Goal: Information Seeking & Learning: Learn about a topic

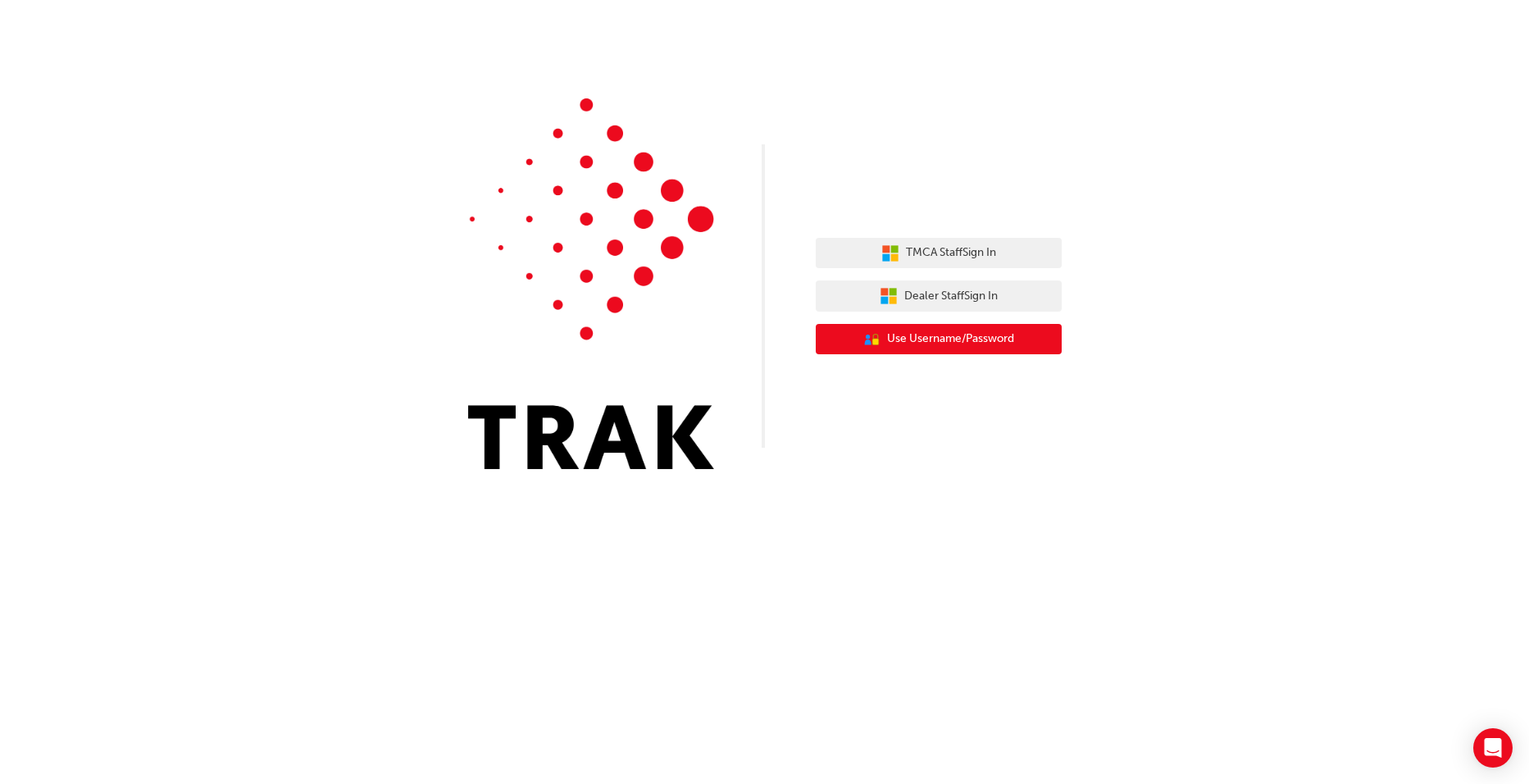
click at [932, 359] on div "TMCA Staff Sign In Dealer Staff Sign In User Authentication Icon - Blue Person,…" at bounding box center [938, 296] width 246 height 141
click at [917, 330] on button "User Authentication Icon - Blue Person, Gold Lock Use Username/Password" at bounding box center [938, 340] width 246 height 31
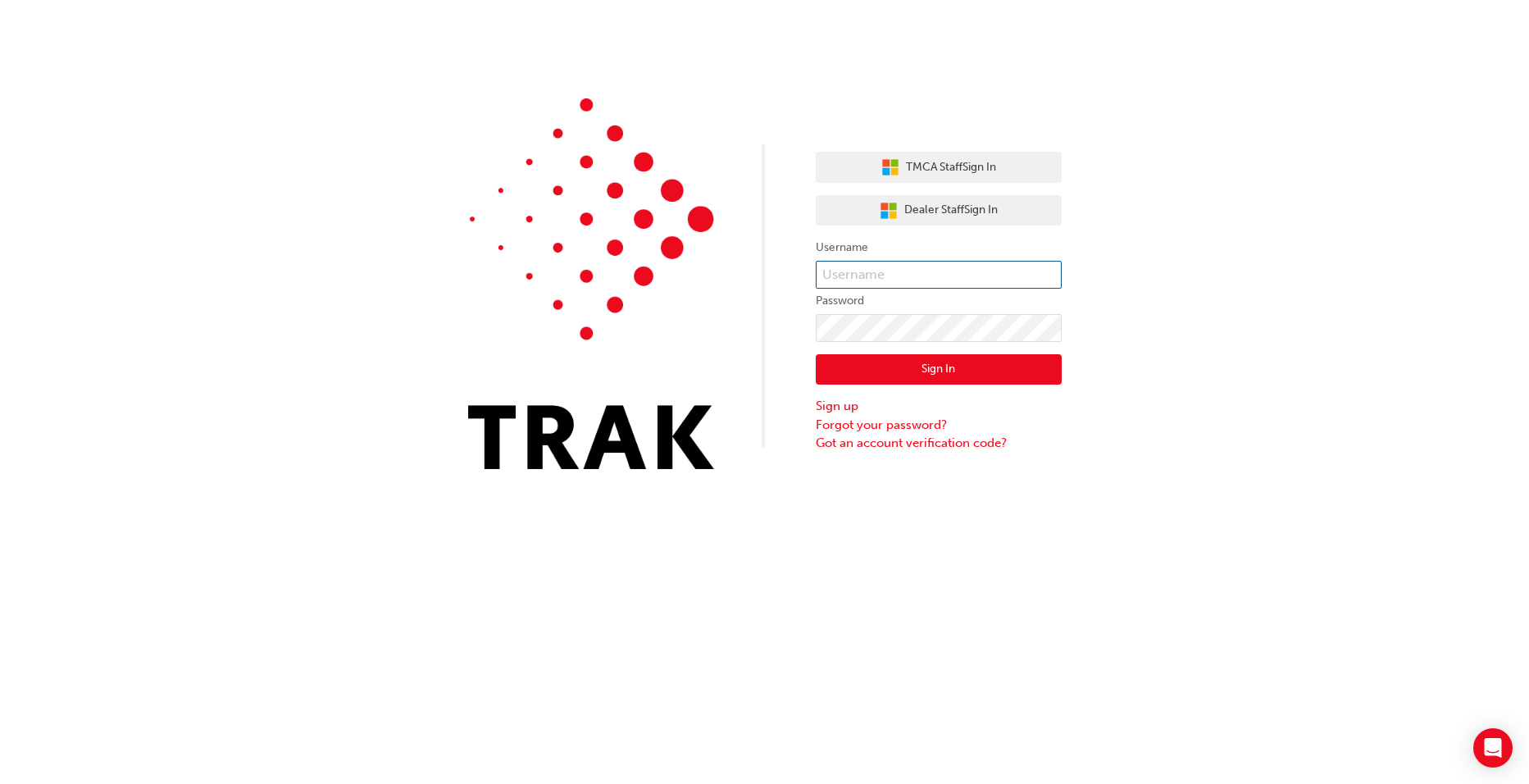
click at [890, 285] on input "text" at bounding box center [938, 275] width 246 height 28
type input "shanayel@galleriatoyota.com"
click button "Sign In" at bounding box center [938, 369] width 246 height 31
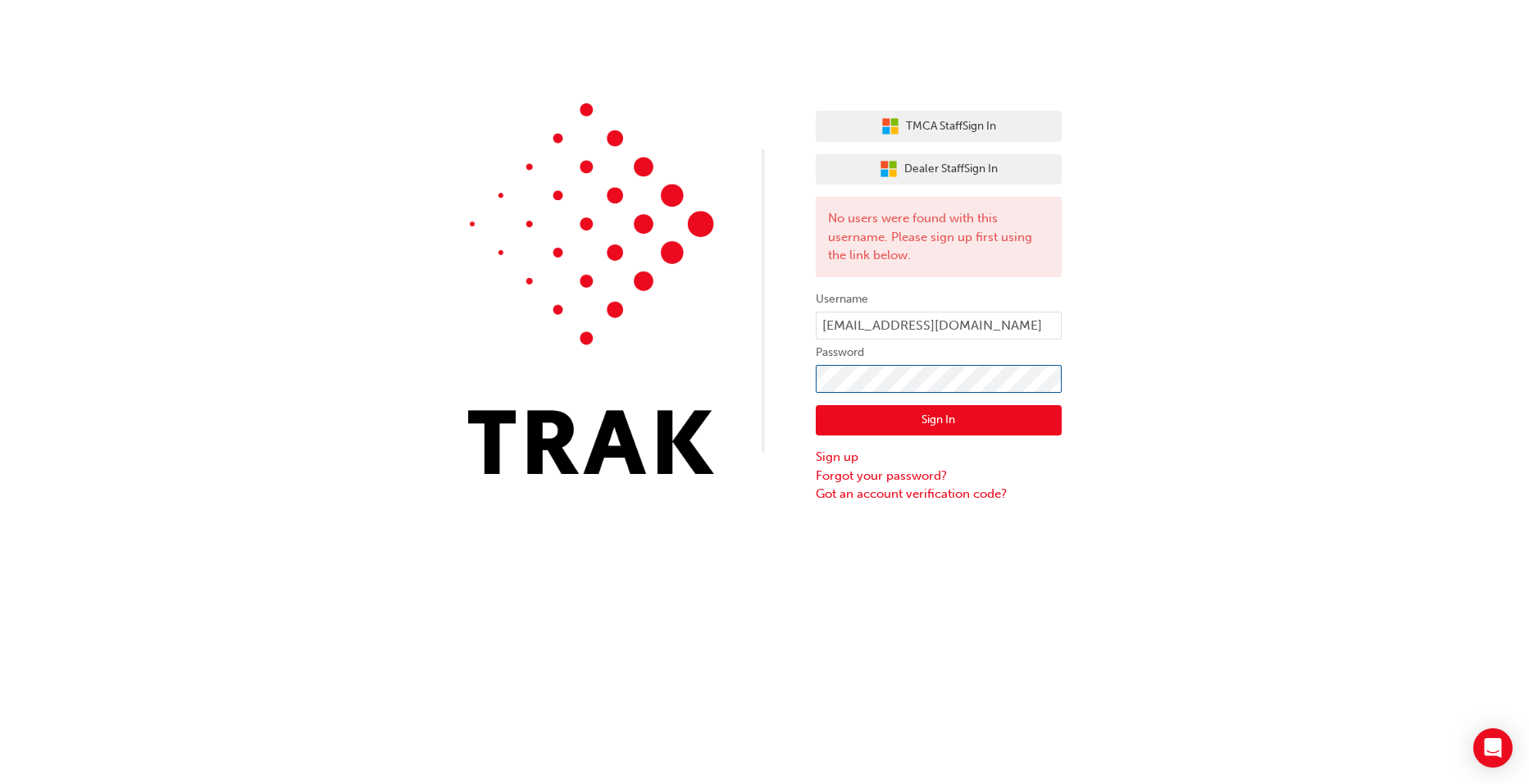
click at [576, 385] on div "TMCA Staff Sign In Dealer Staff Sign In No users were found with this username.…" at bounding box center [764, 252] width 1529 height 503
click button "Sign In" at bounding box center [938, 420] width 246 height 31
click at [918, 183] on button "Dealer Staff Sign In" at bounding box center [938, 169] width 246 height 31
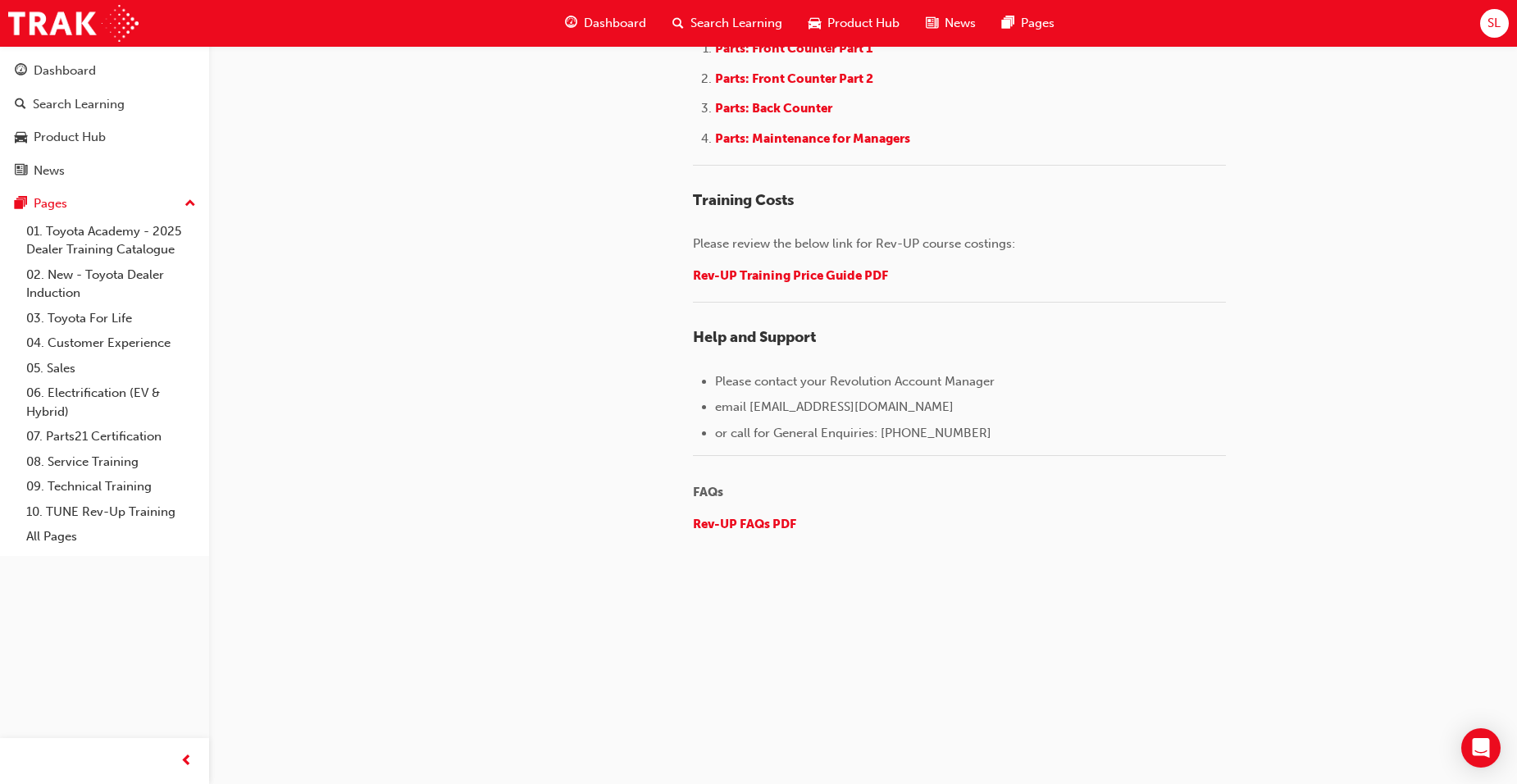
scroll to position [2493, 0]
click at [95, 143] on div "Product Hub" at bounding box center [70, 137] width 72 height 19
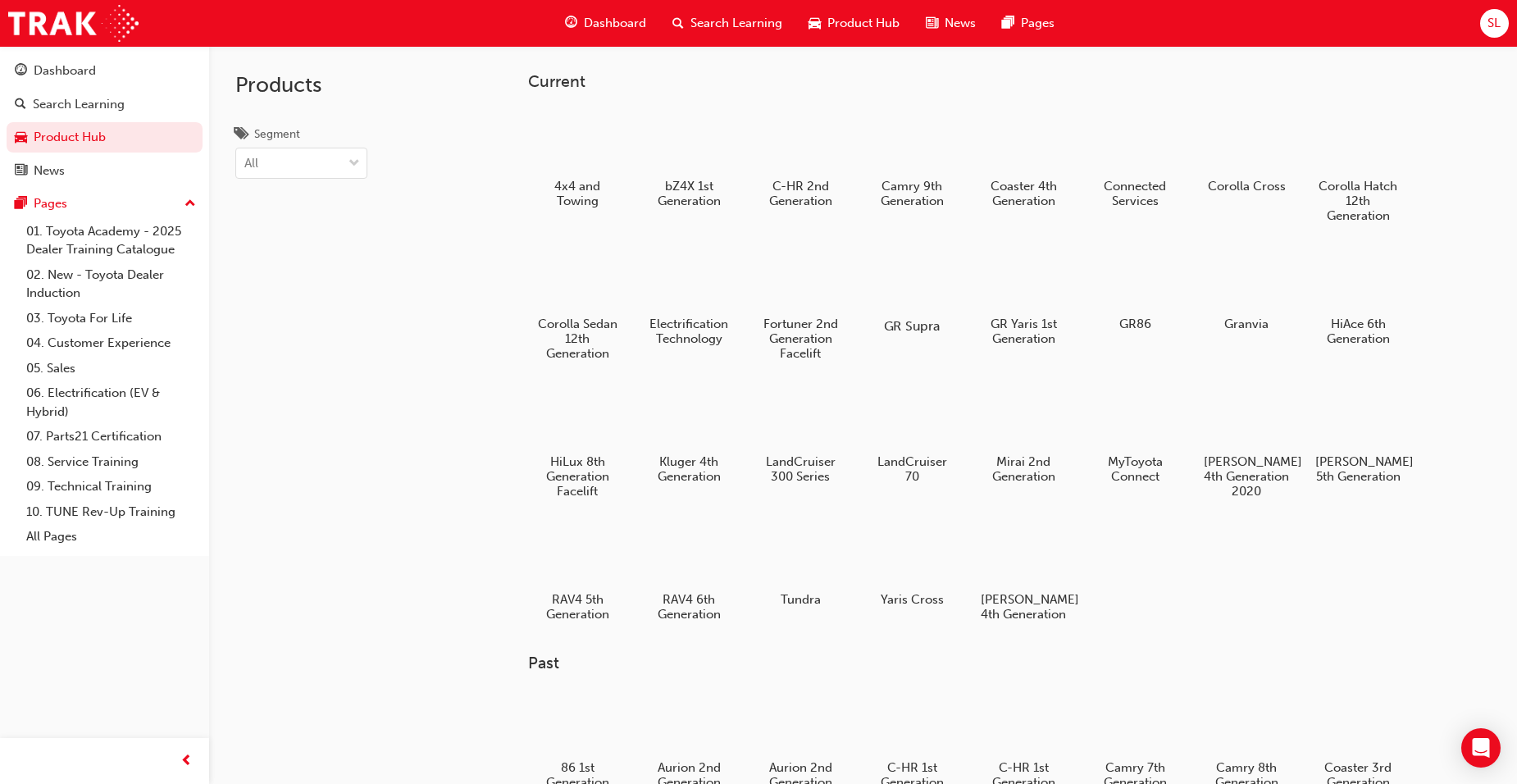
click at [905, 293] on div at bounding box center [911, 279] width 91 height 66
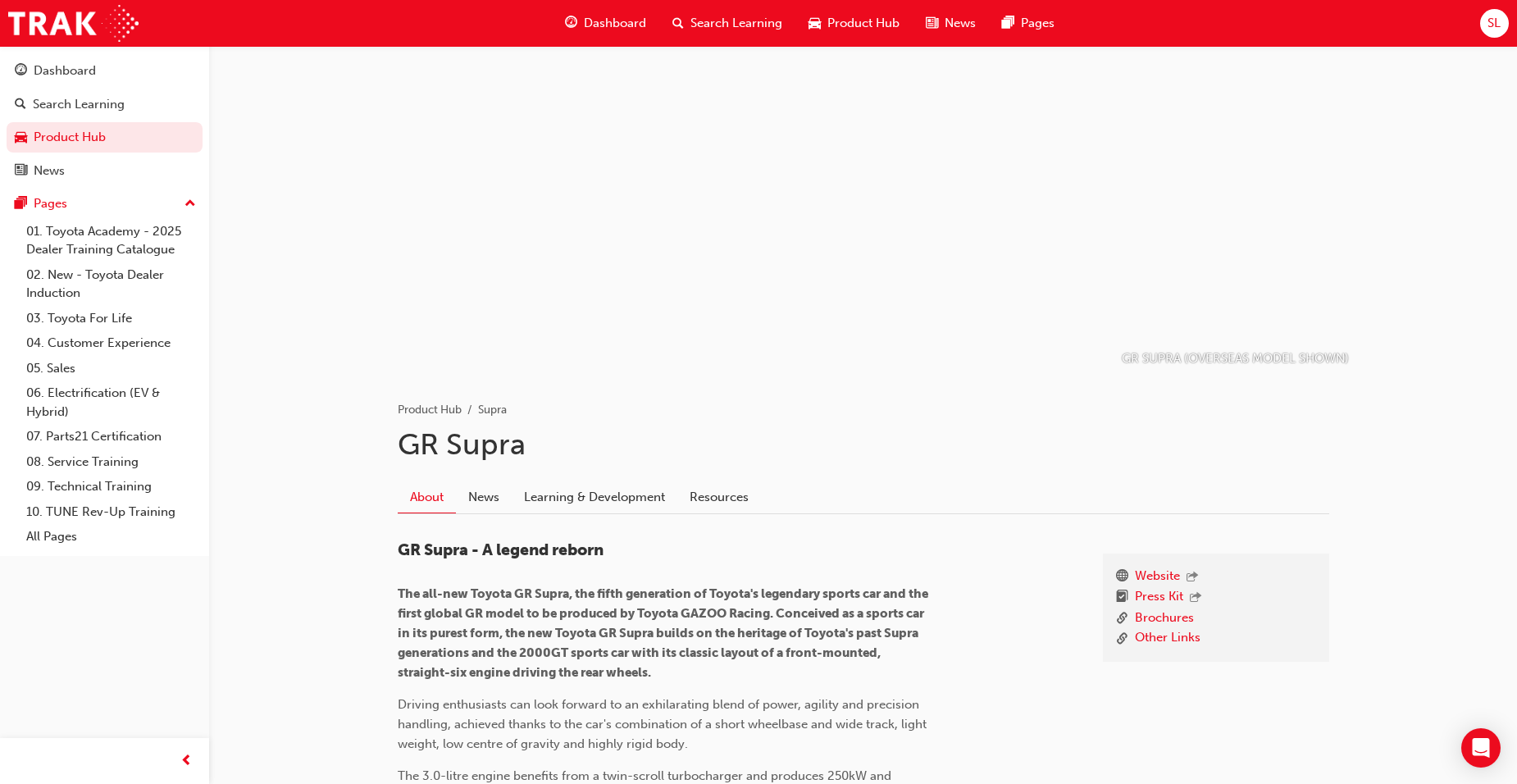
scroll to position [164, 0]
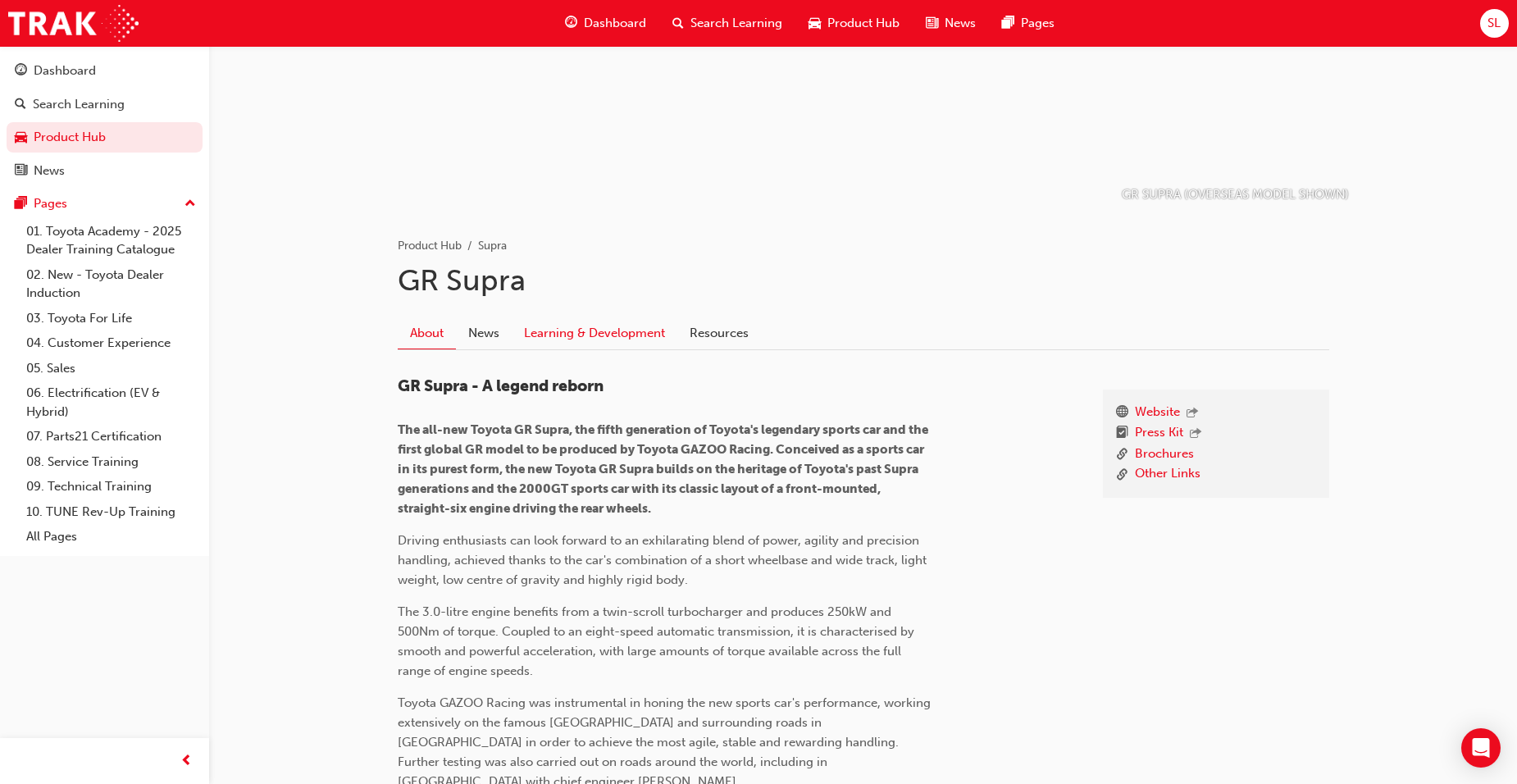
click at [599, 339] on link "Learning & Development" at bounding box center [594, 333] width 165 height 31
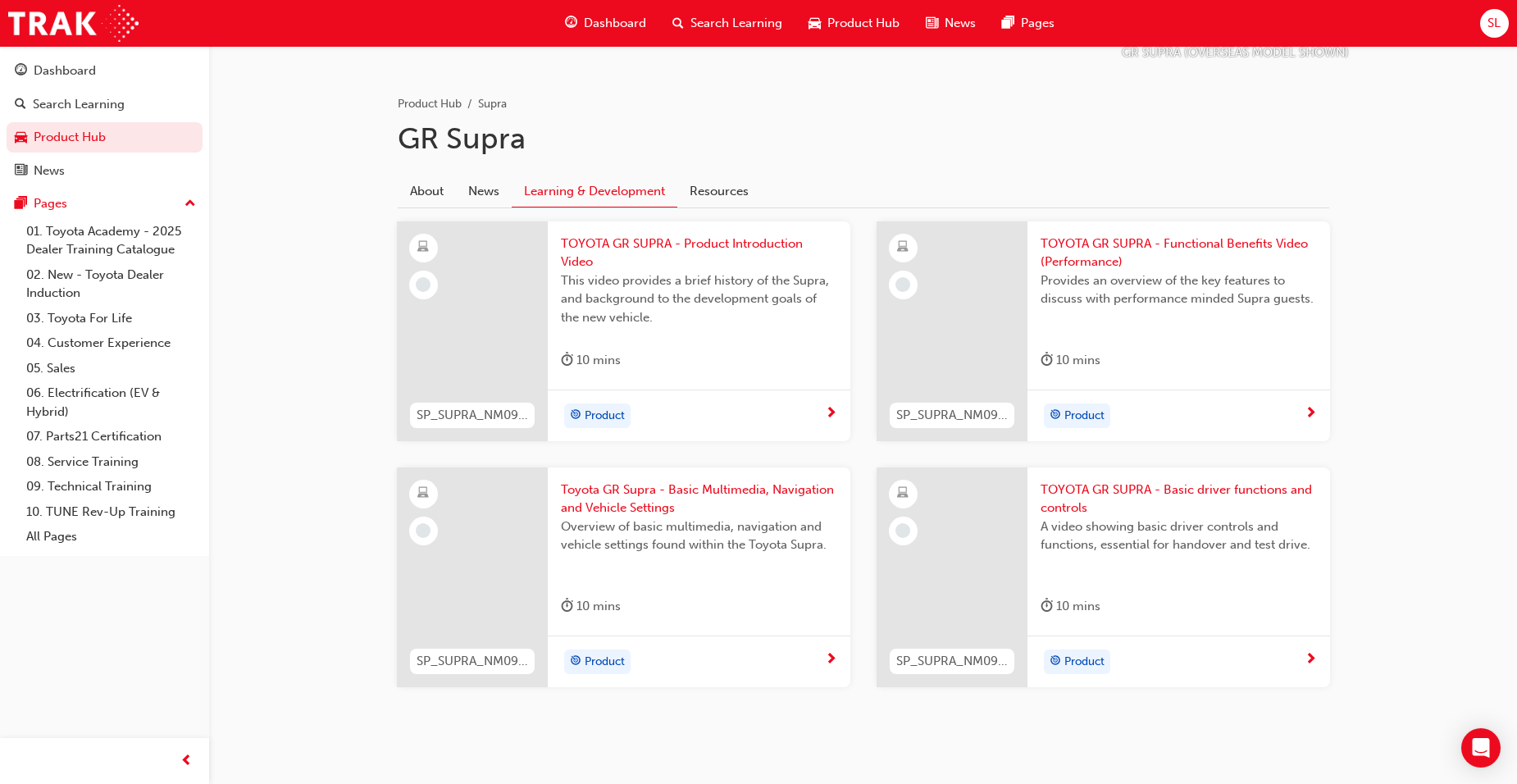
scroll to position [328, 0]
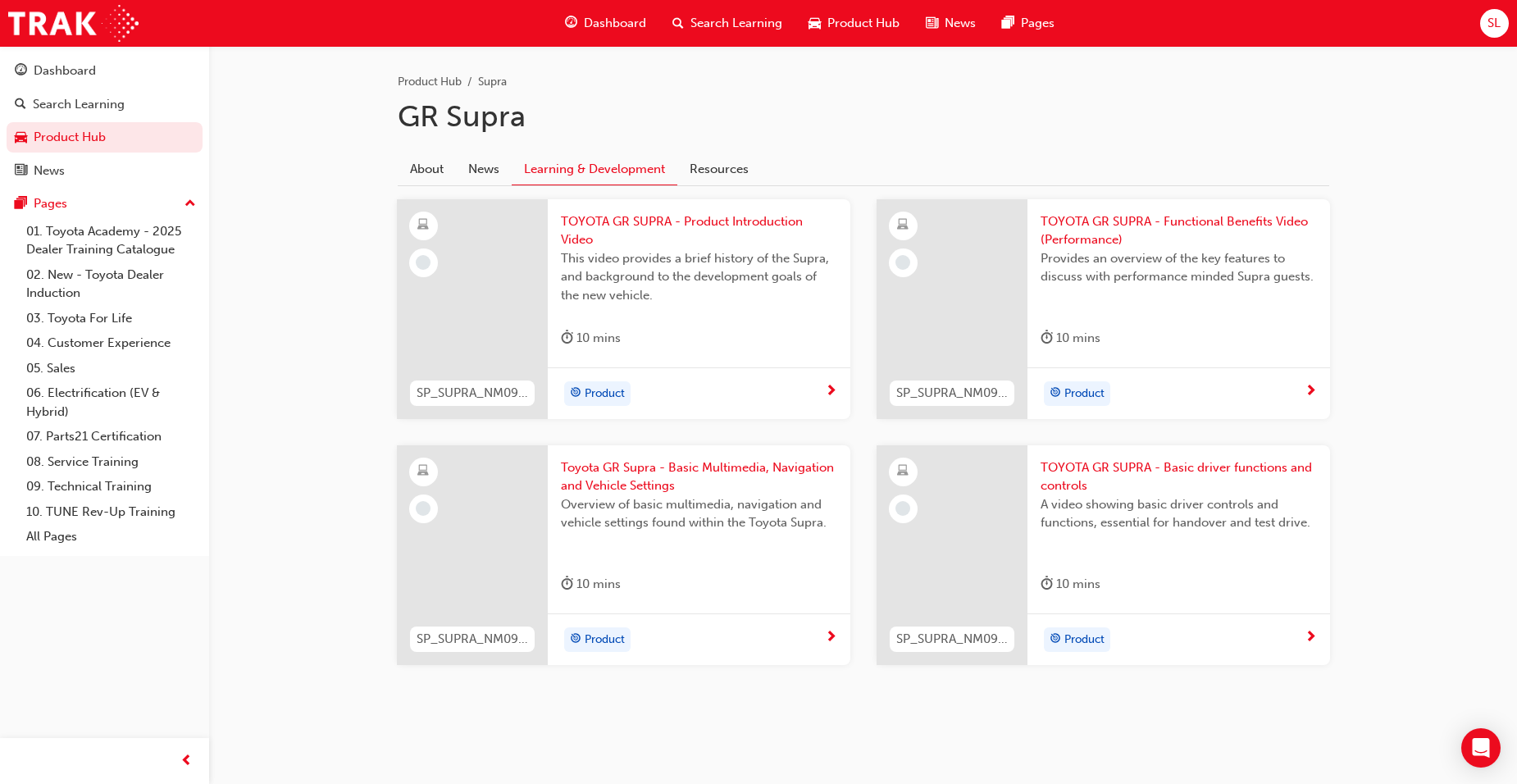
click at [1324, 636] on div "Product" at bounding box center [1179, 638] width 303 height 52
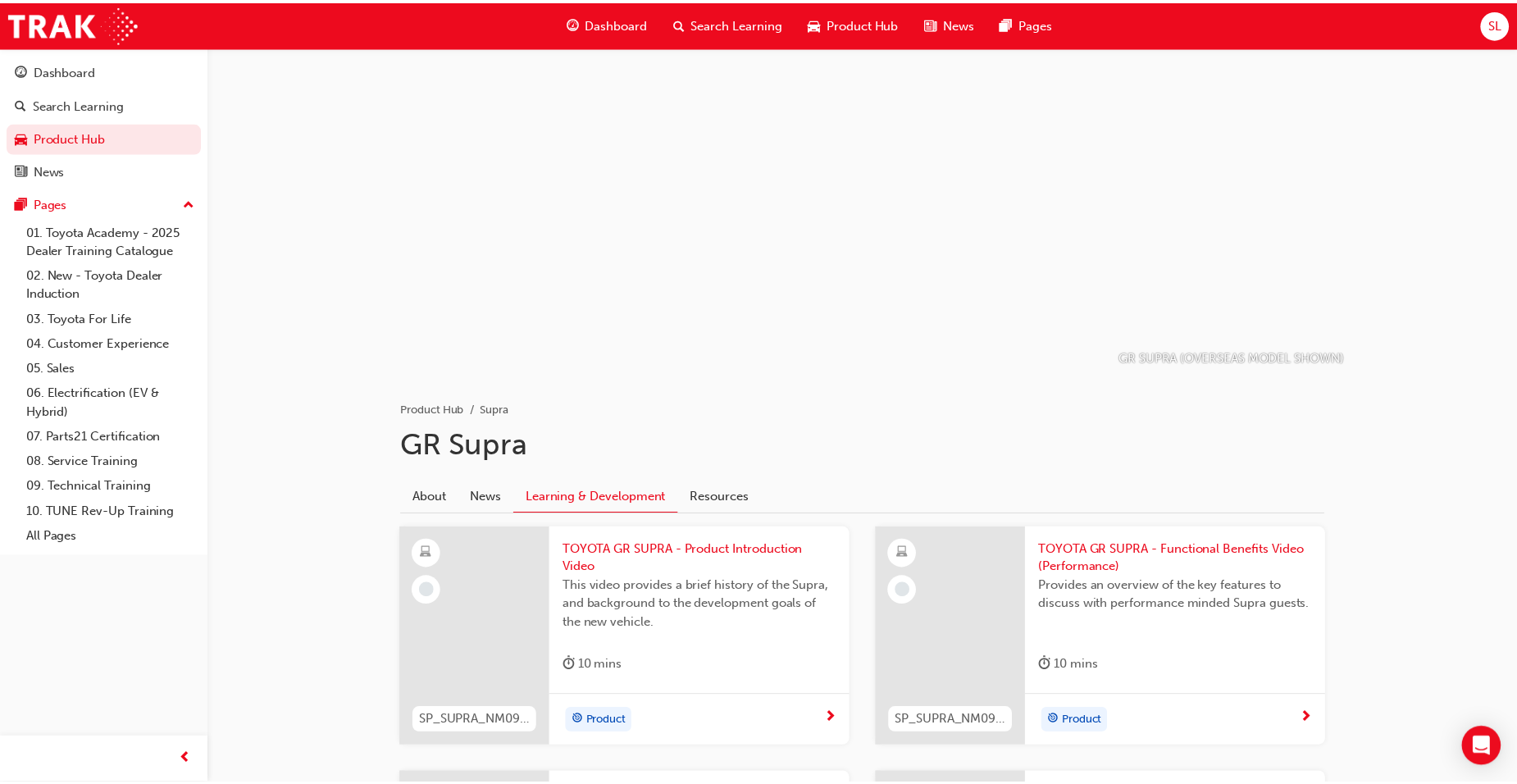
scroll to position [328, 0]
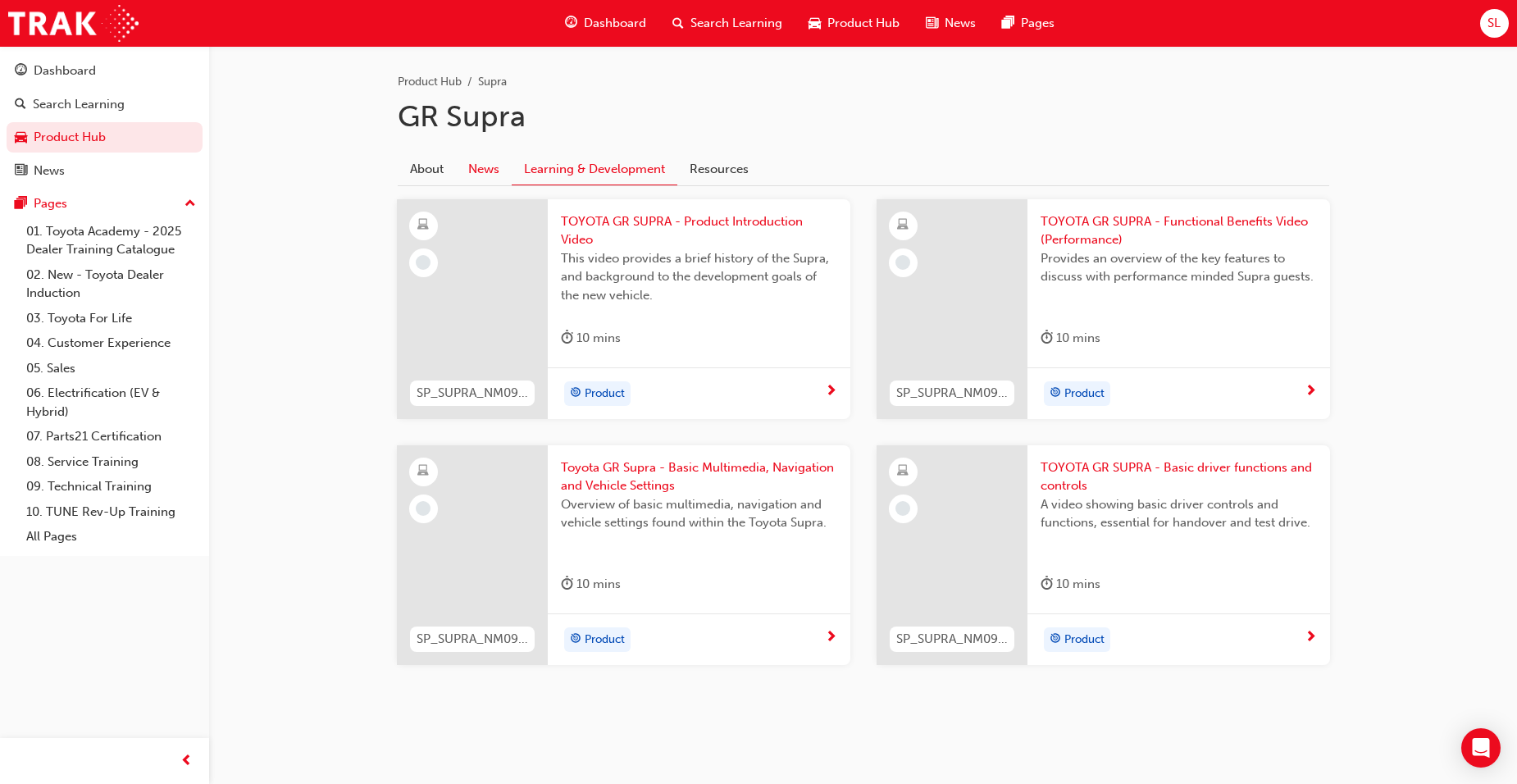
click at [468, 177] on link "News" at bounding box center [484, 169] width 56 height 31
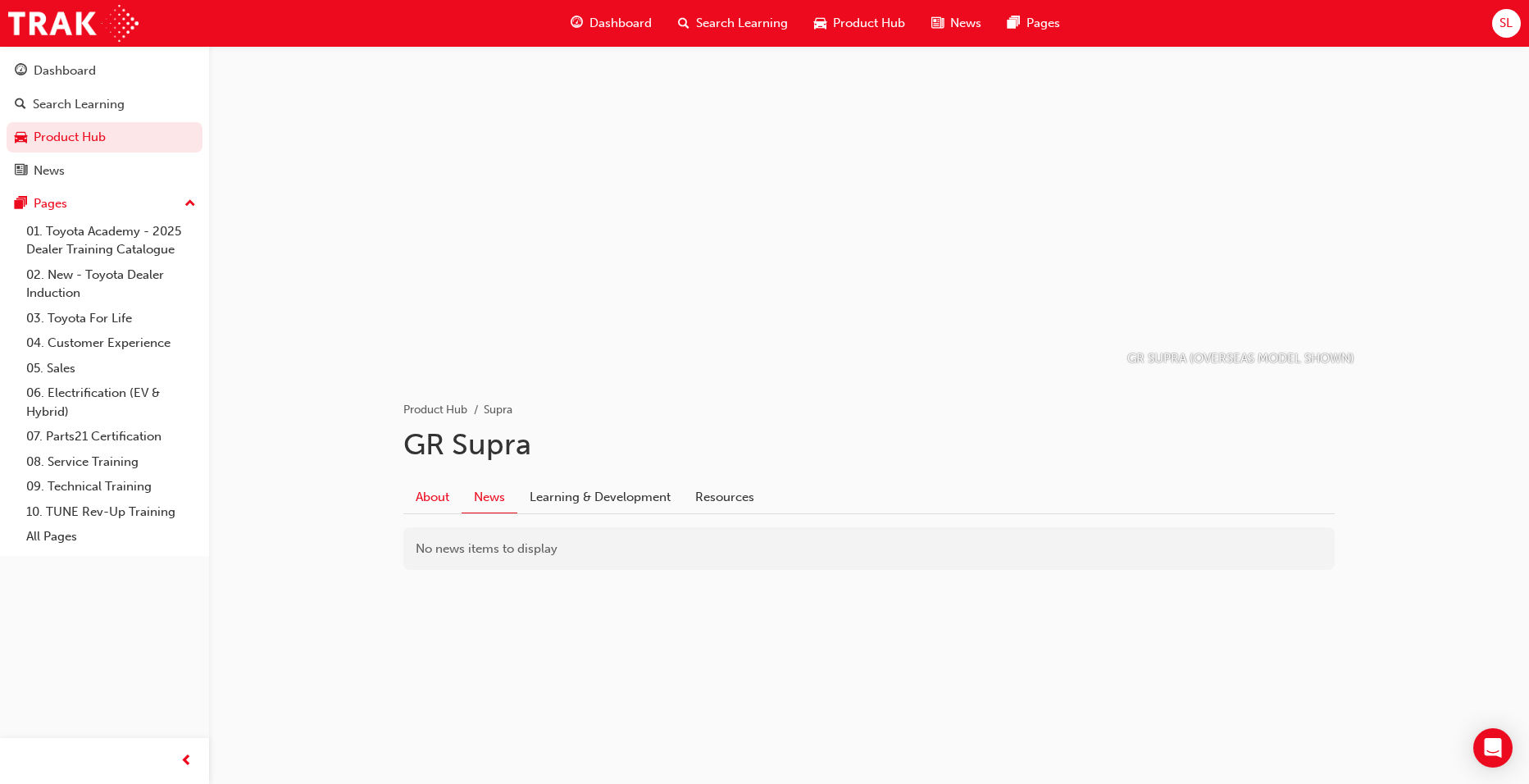
click at [424, 485] on link "About" at bounding box center [432, 497] width 58 height 31
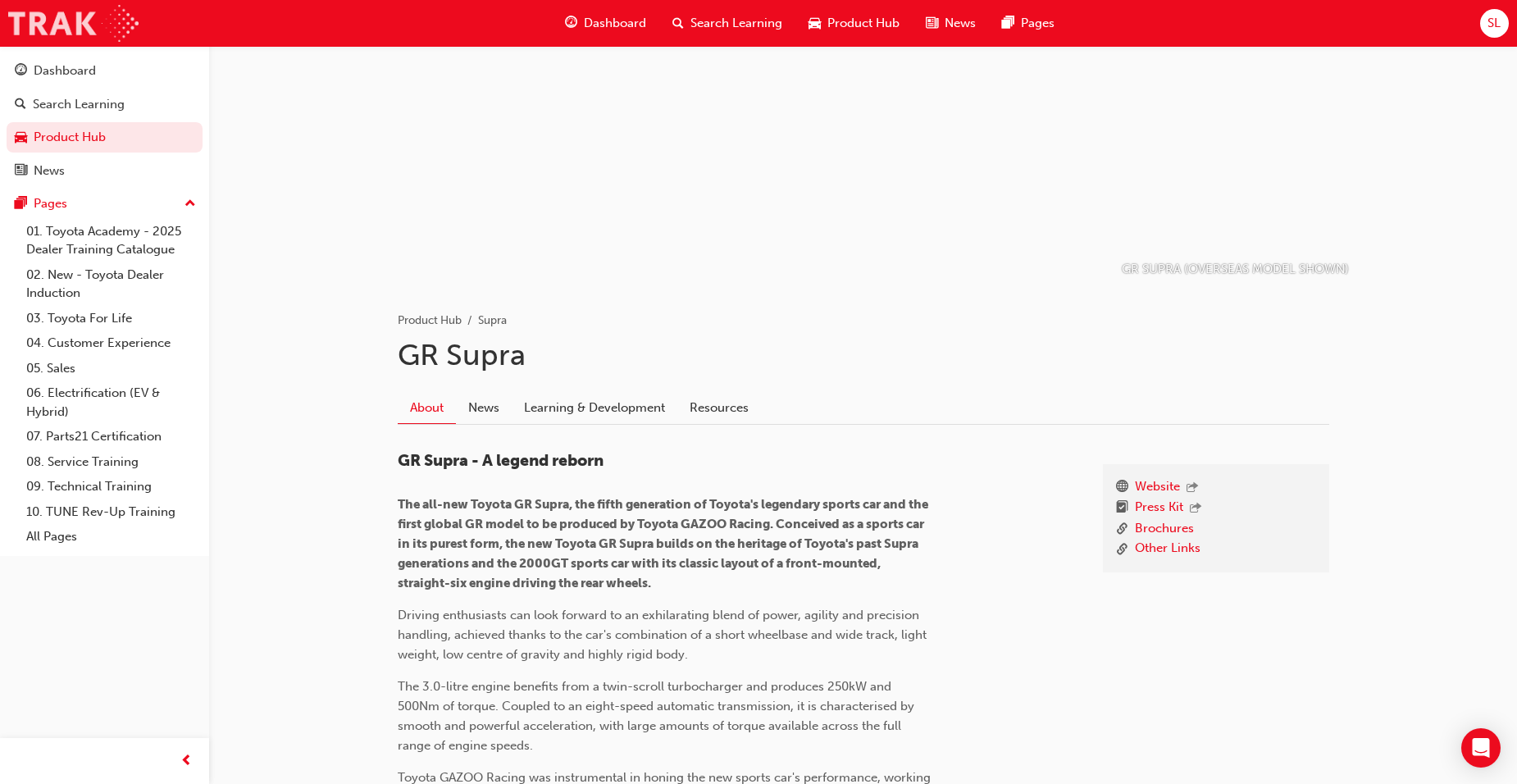
scroll to position [86, 0]
click at [70, 144] on link "Product Hub" at bounding box center [105, 137] width 196 height 30
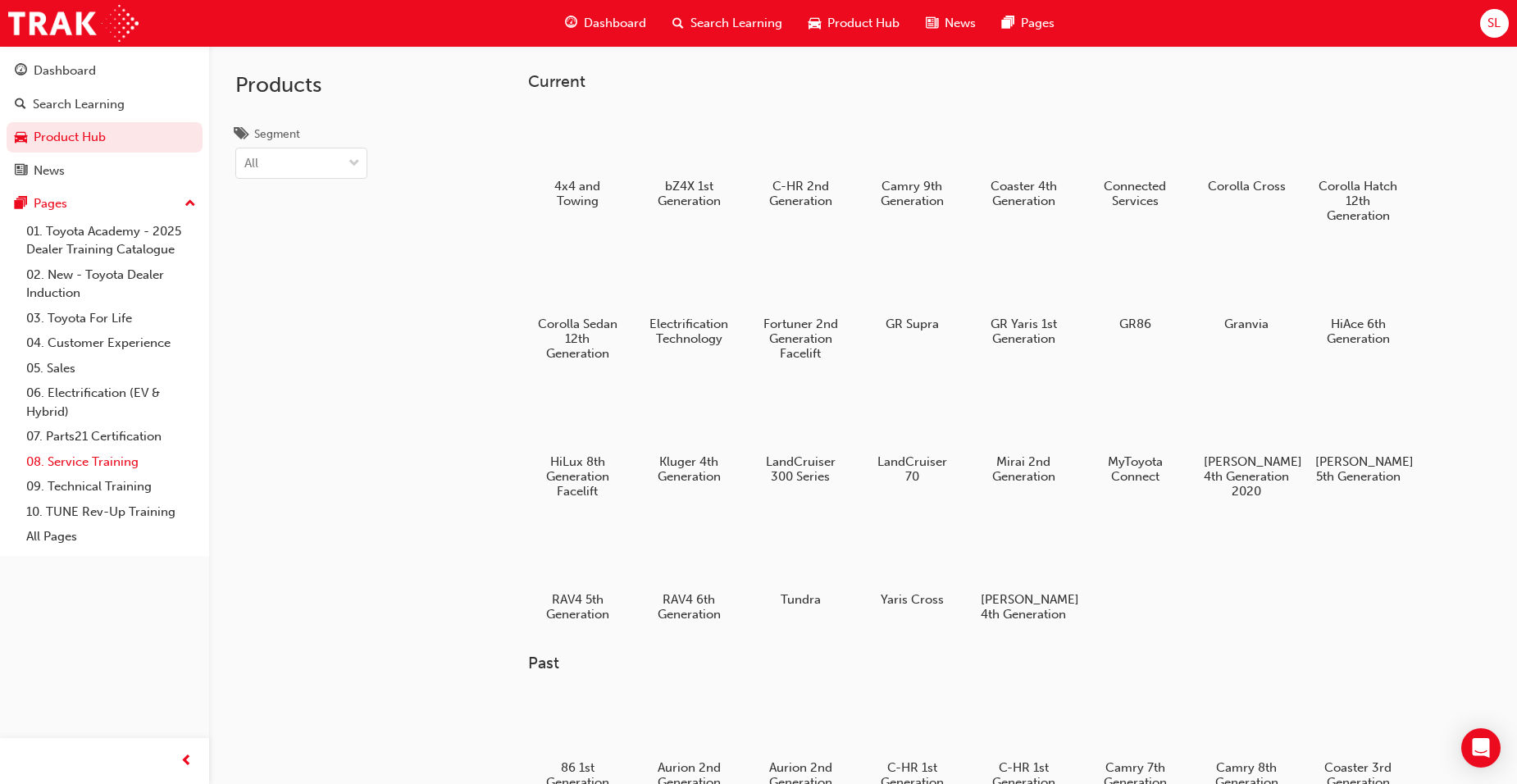
click at [93, 462] on link "08. Service Training" at bounding box center [111, 462] width 183 height 26
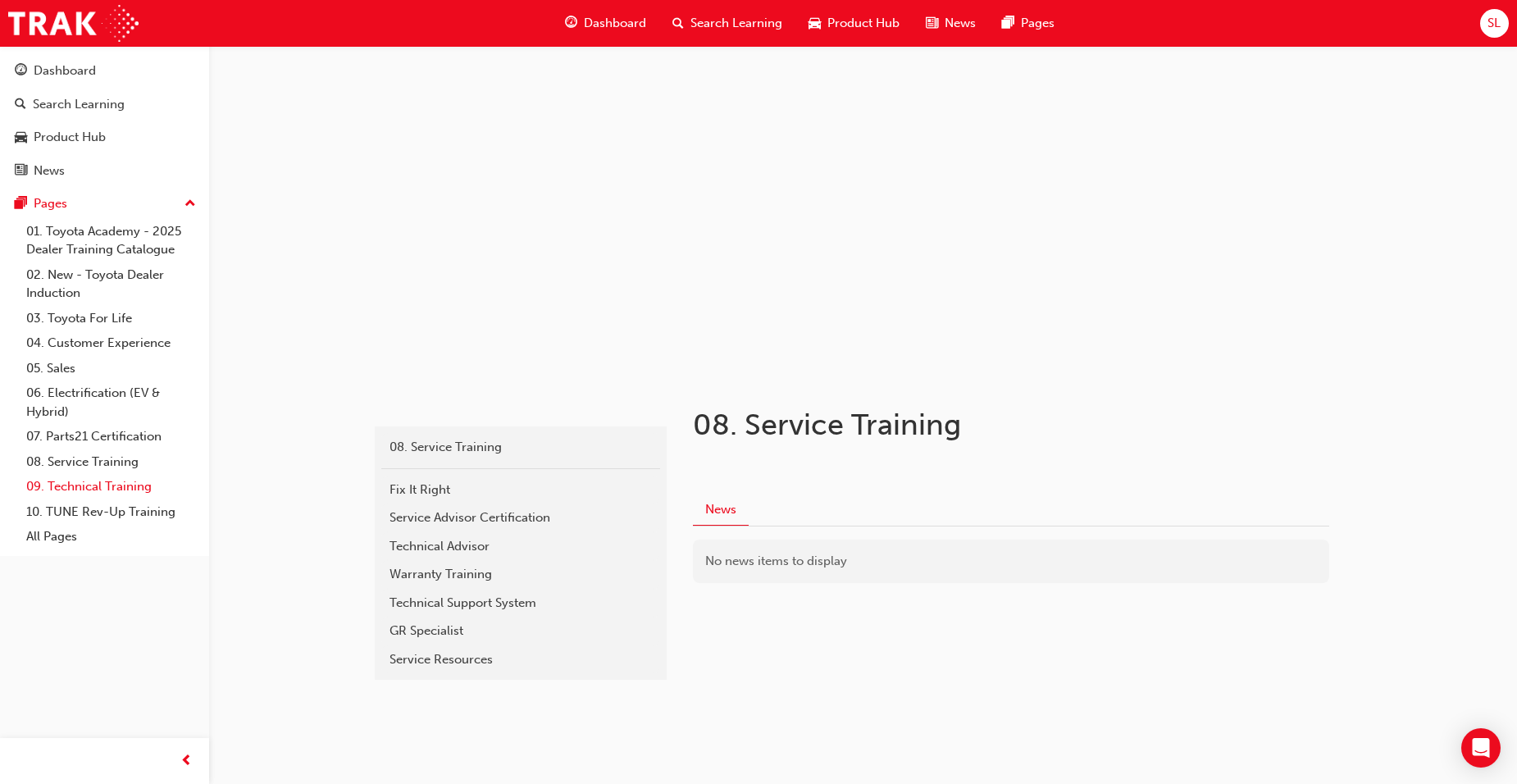
click at [137, 481] on link "09. Technical Training" at bounding box center [111, 486] width 183 height 26
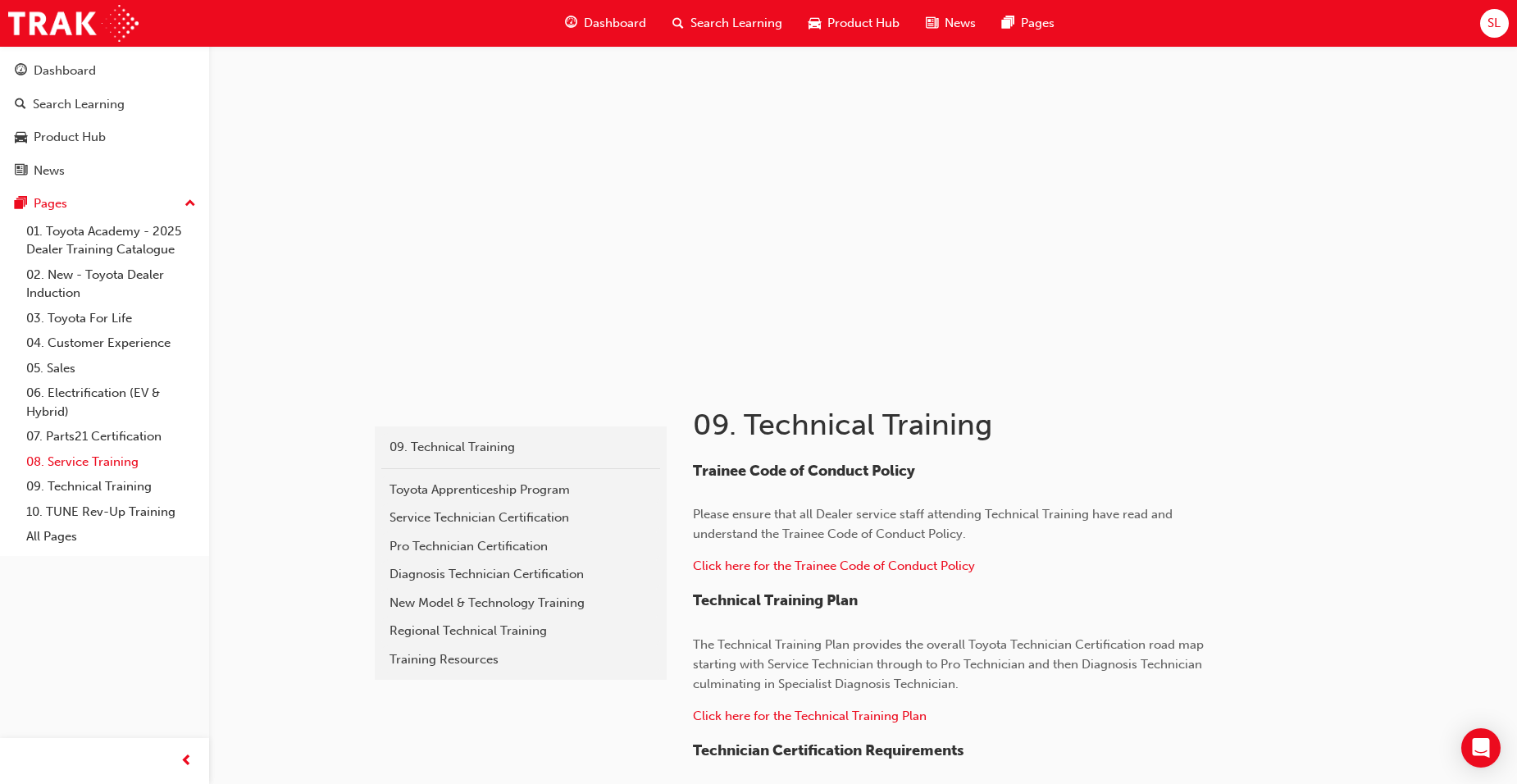
click at [125, 471] on link "08. Service Training" at bounding box center [111, 462] width 183 height 26
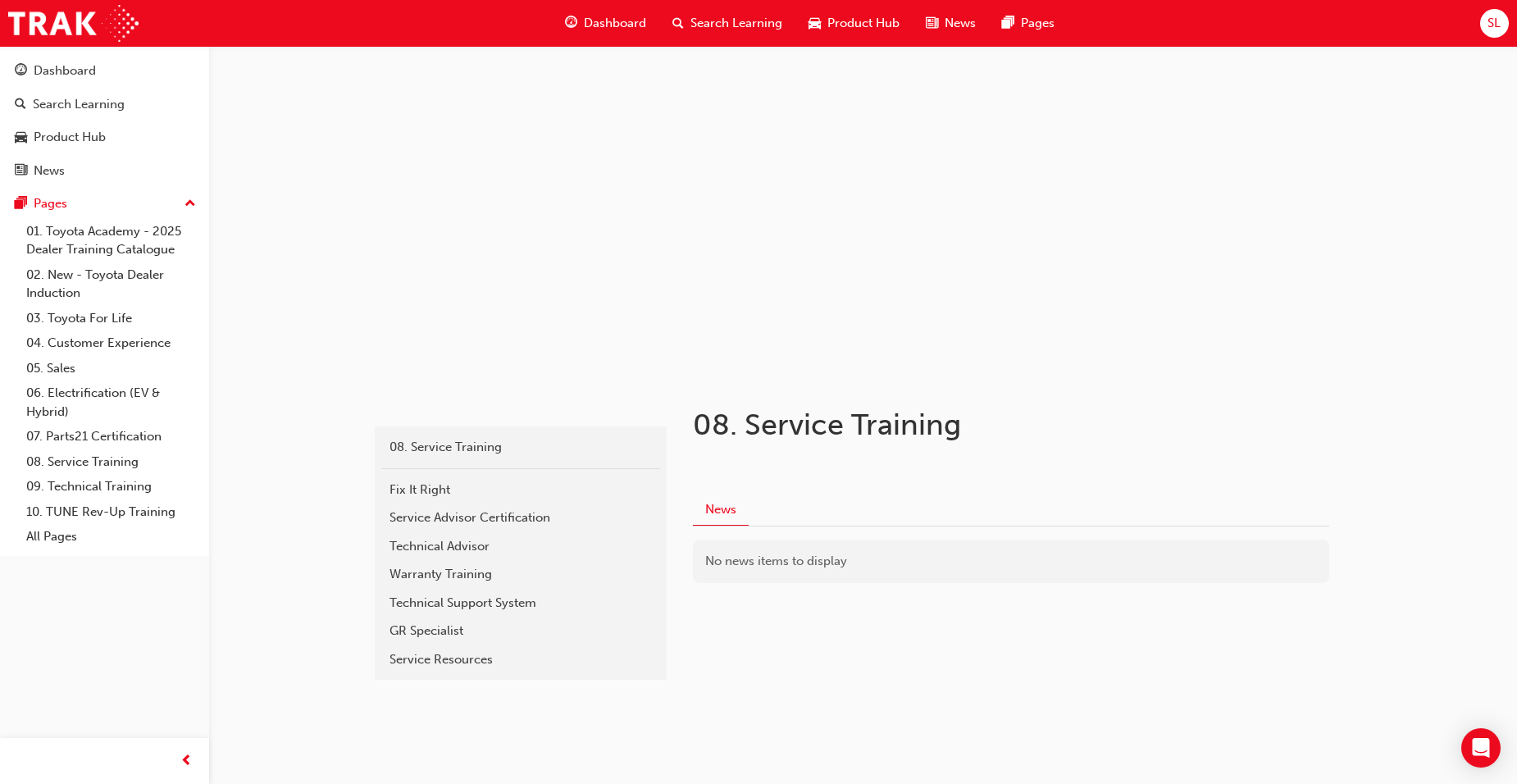
scroll to position [2, 0]
click at [395, 486] on div "Fix It Right" at bounding box center [520, 487] width 263 height 19
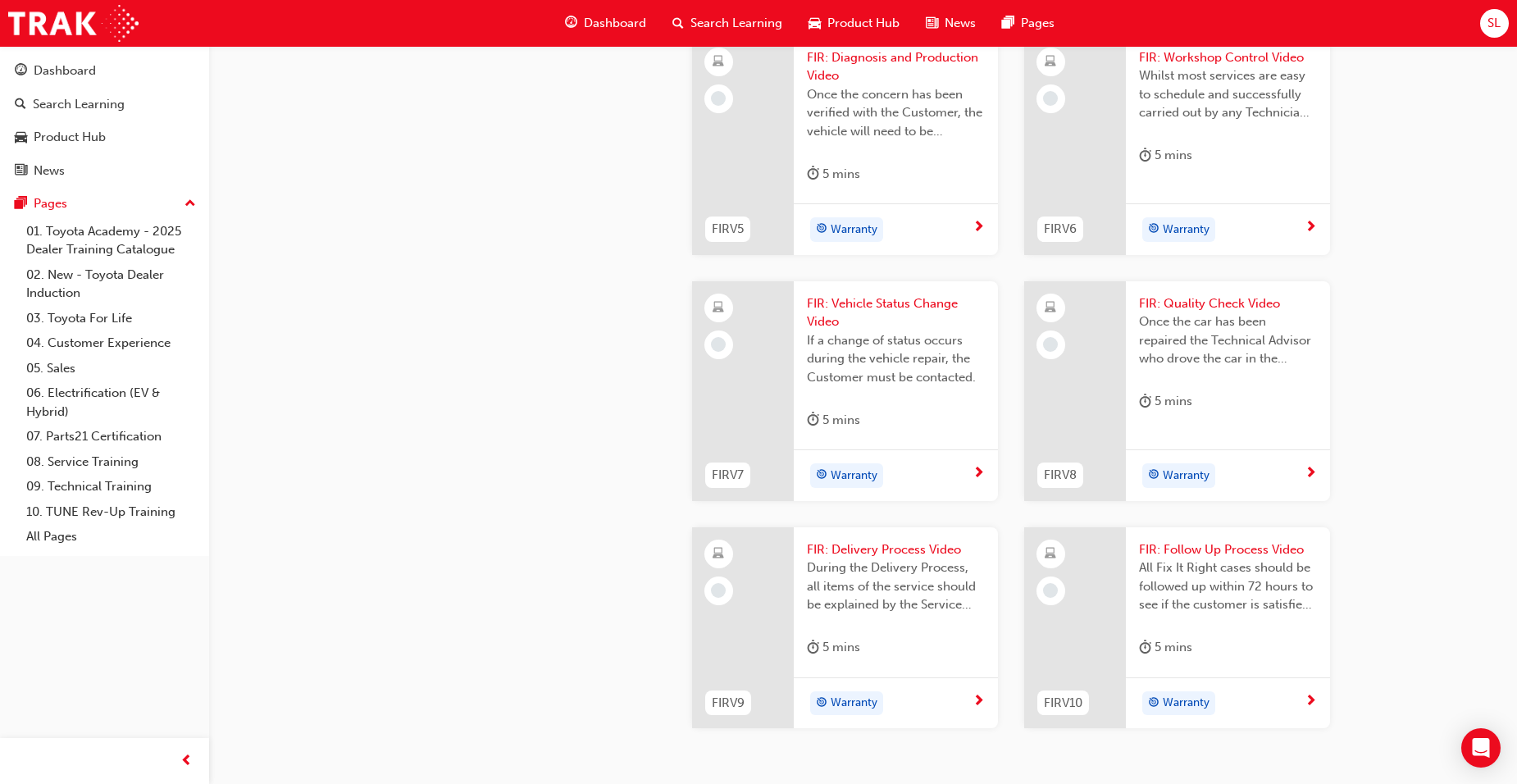
scroll to position [1311, 0]
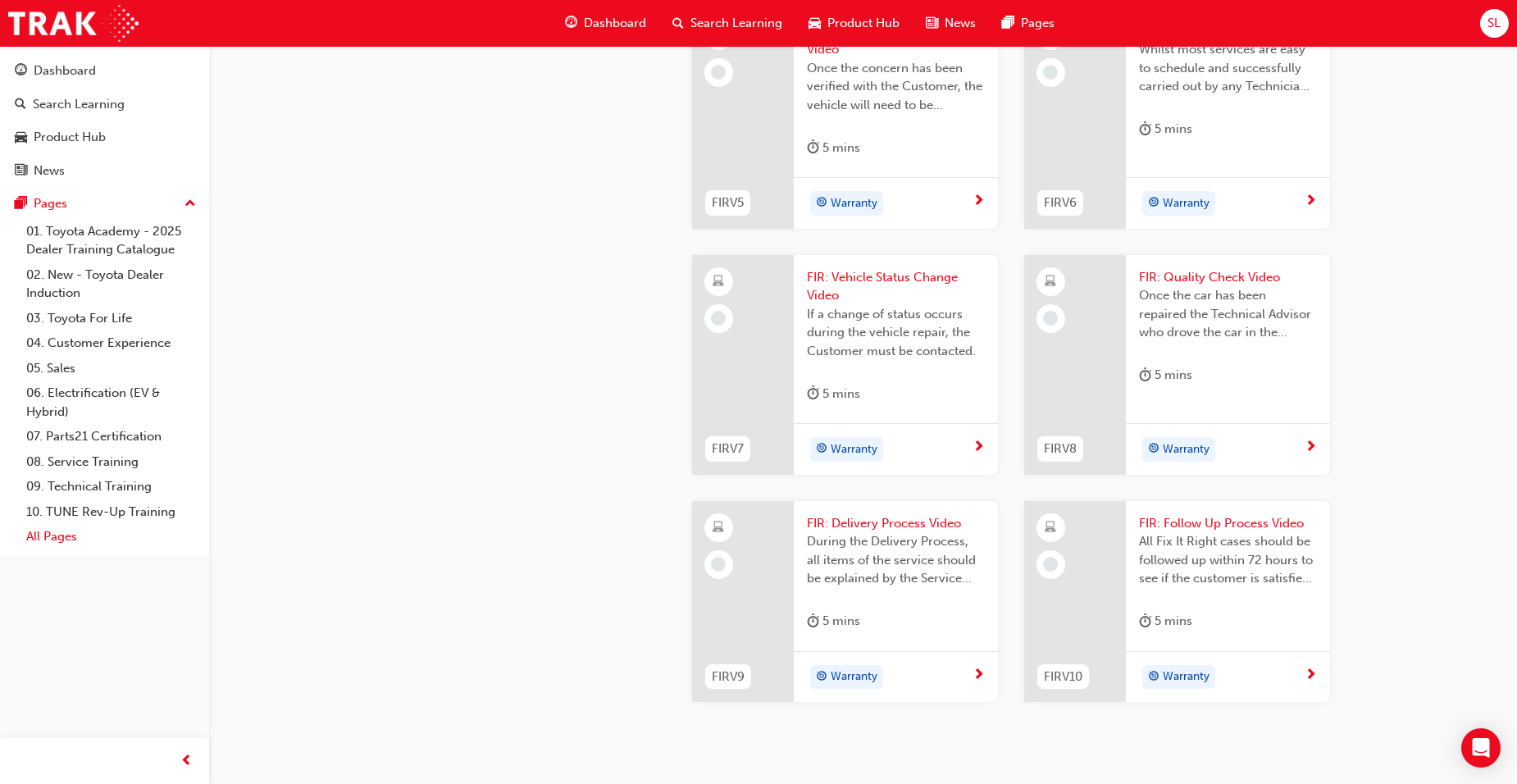
click at [42, 535] on link "All Pages" at bounding box center [111, 536] width 183 height 26
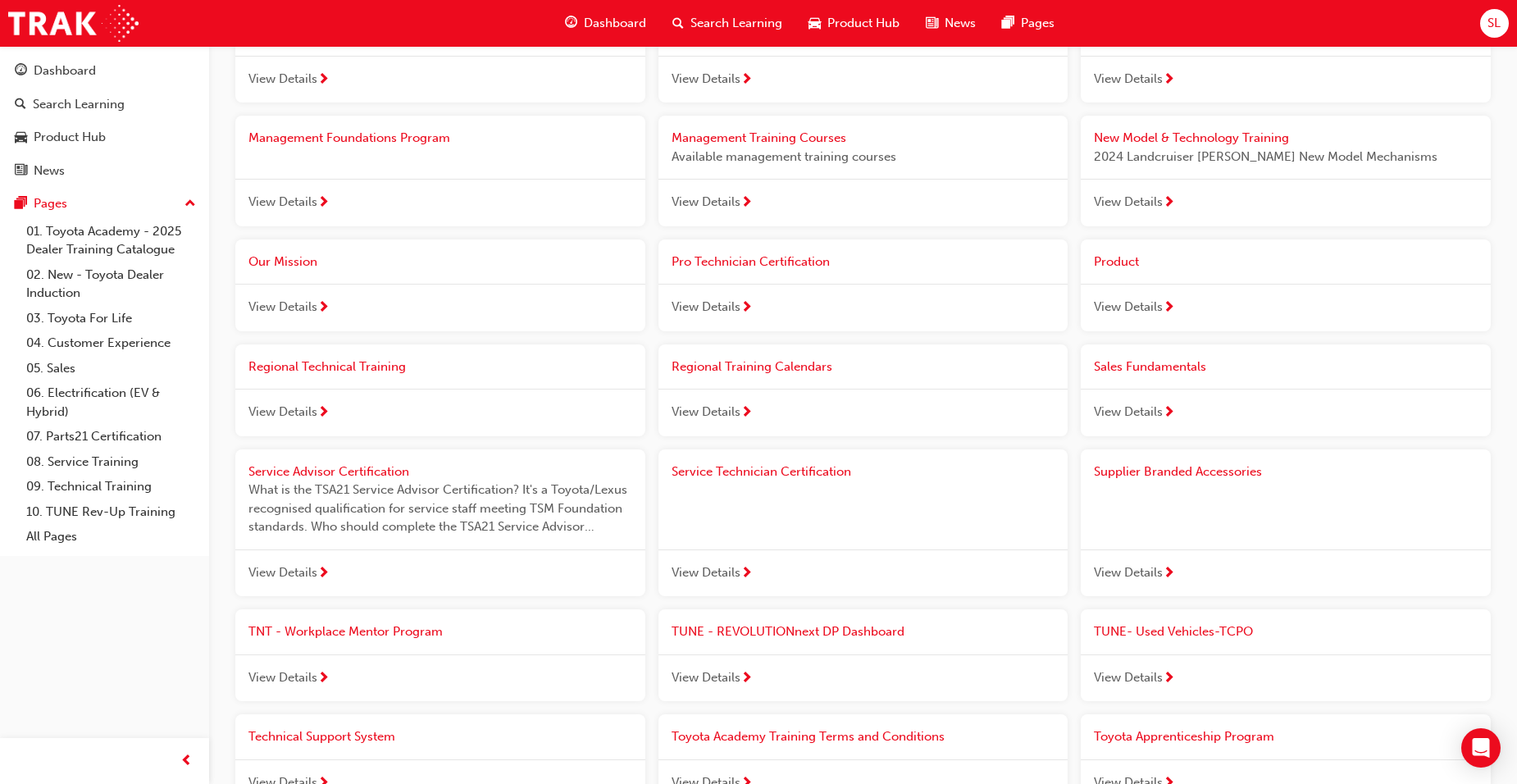
scroll to position [1230, 0]
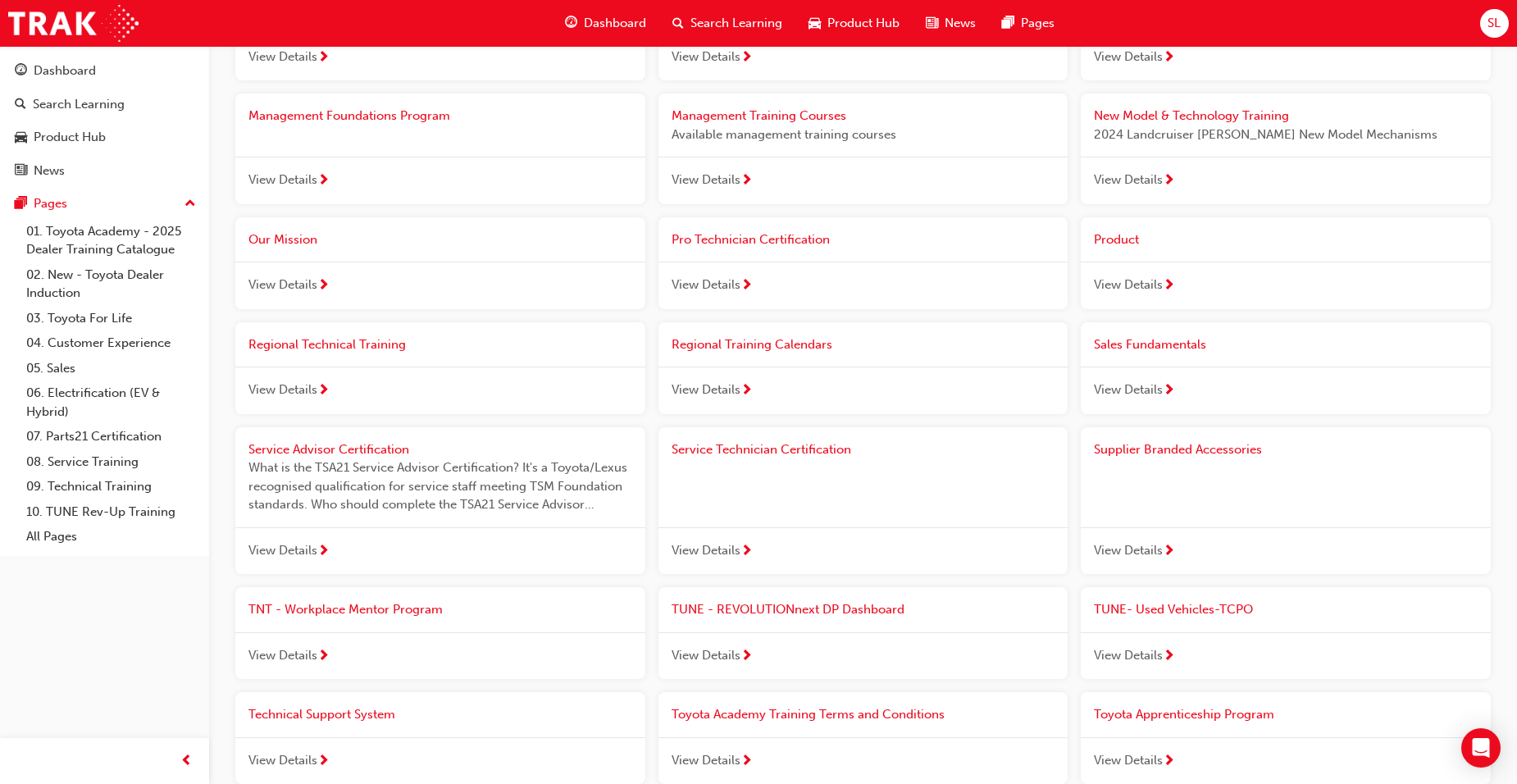
click at [307, 554] on span "View Details" at bounding box center [283, 550] width 69 height 19
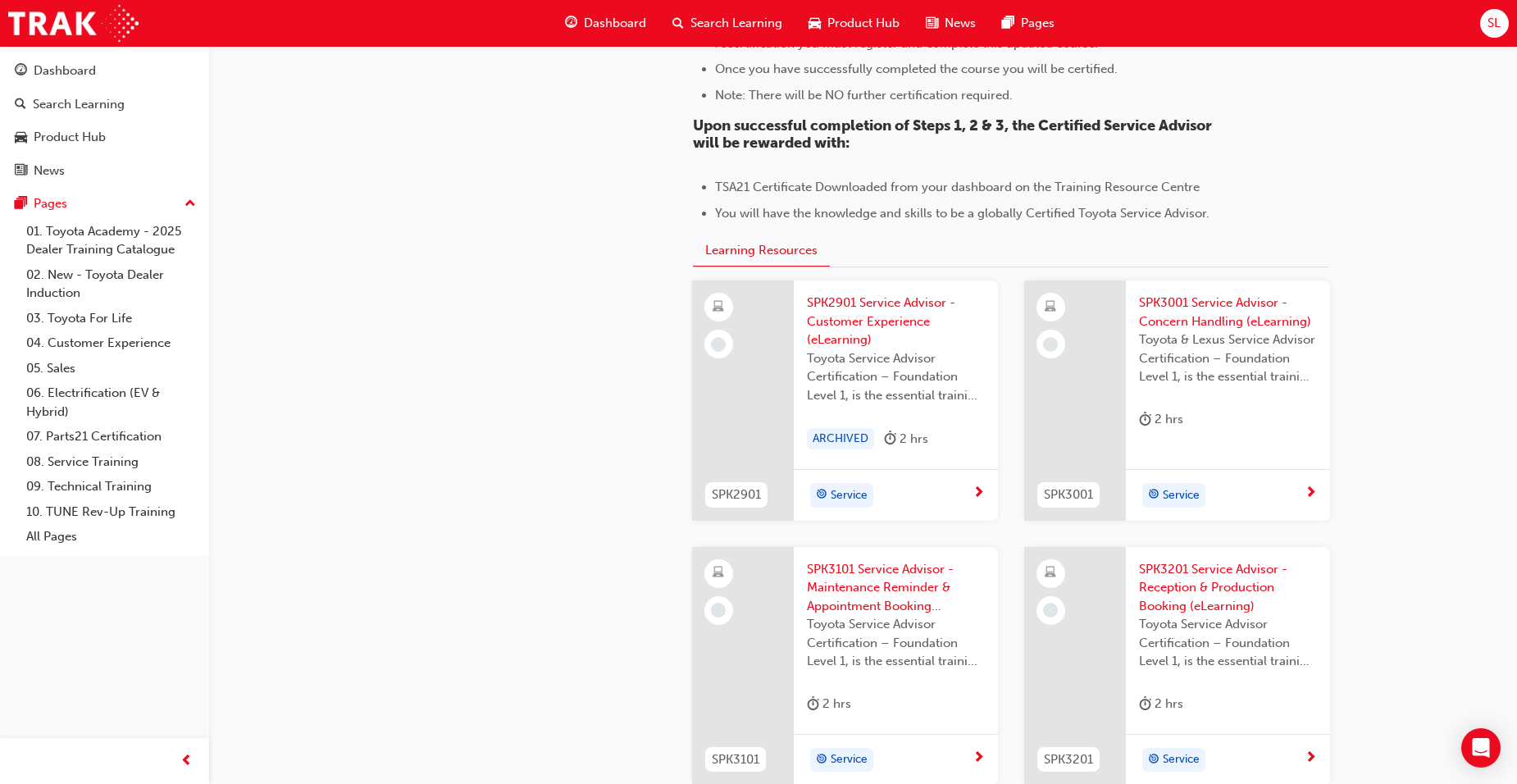
scroll to position [1476, 0]
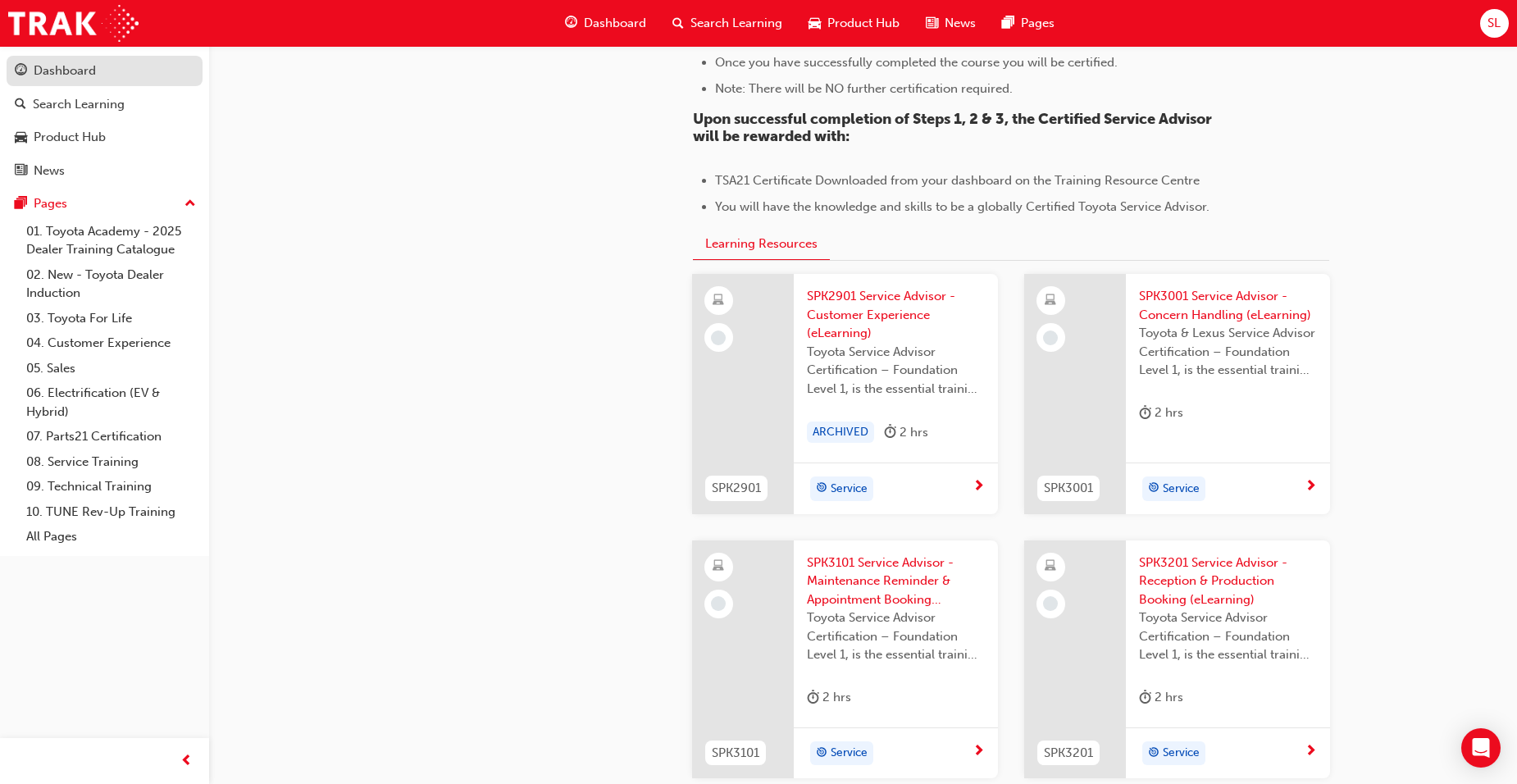
click at [109, 71] on div "Dashboard" at bounding box center [105, 71] width 179 height 21
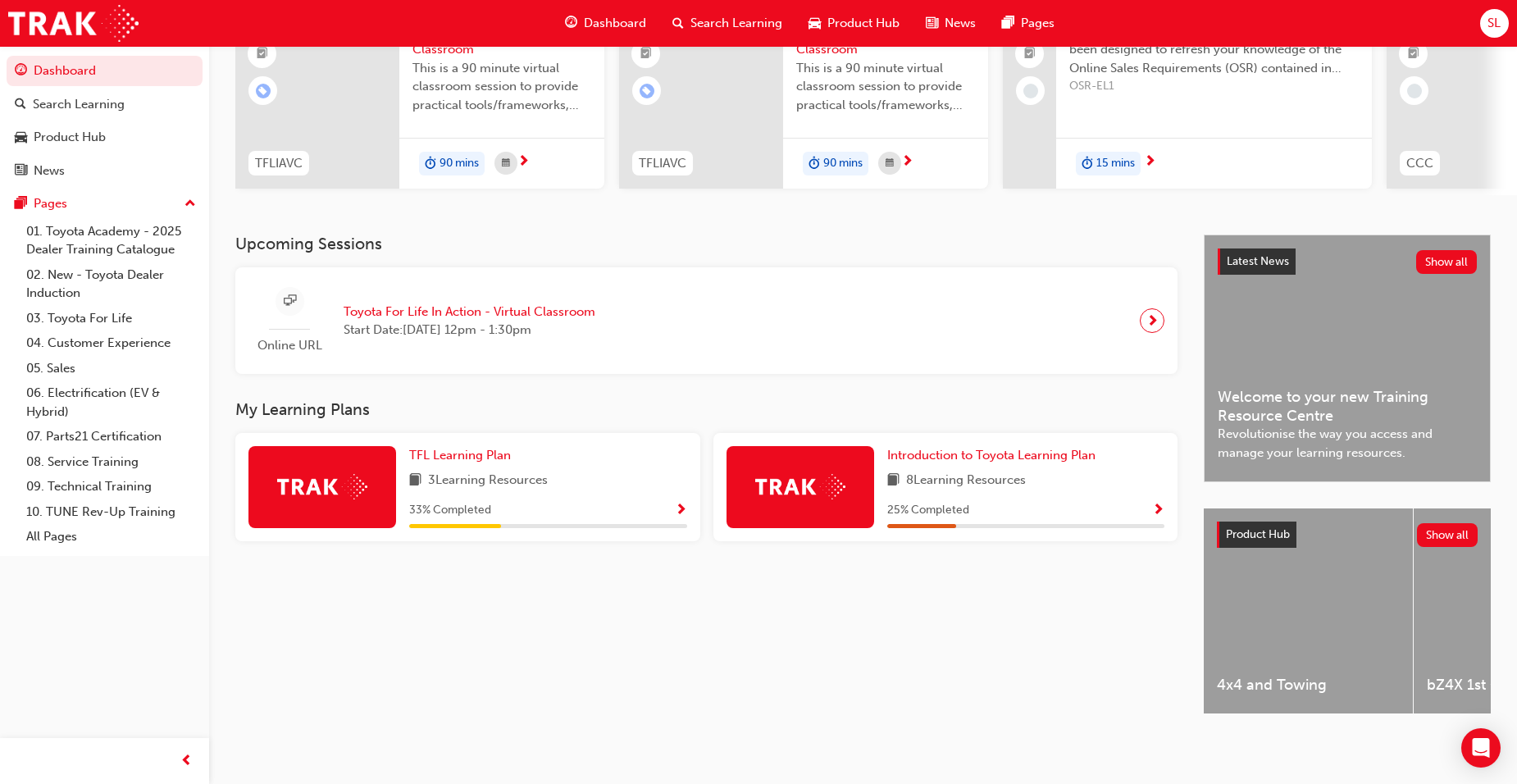
scroll to position [196, 0]
click at [969, 454] on span "Introduction to Toyota Learning Plan" at bounding box center [991, 455] width 208 height 15
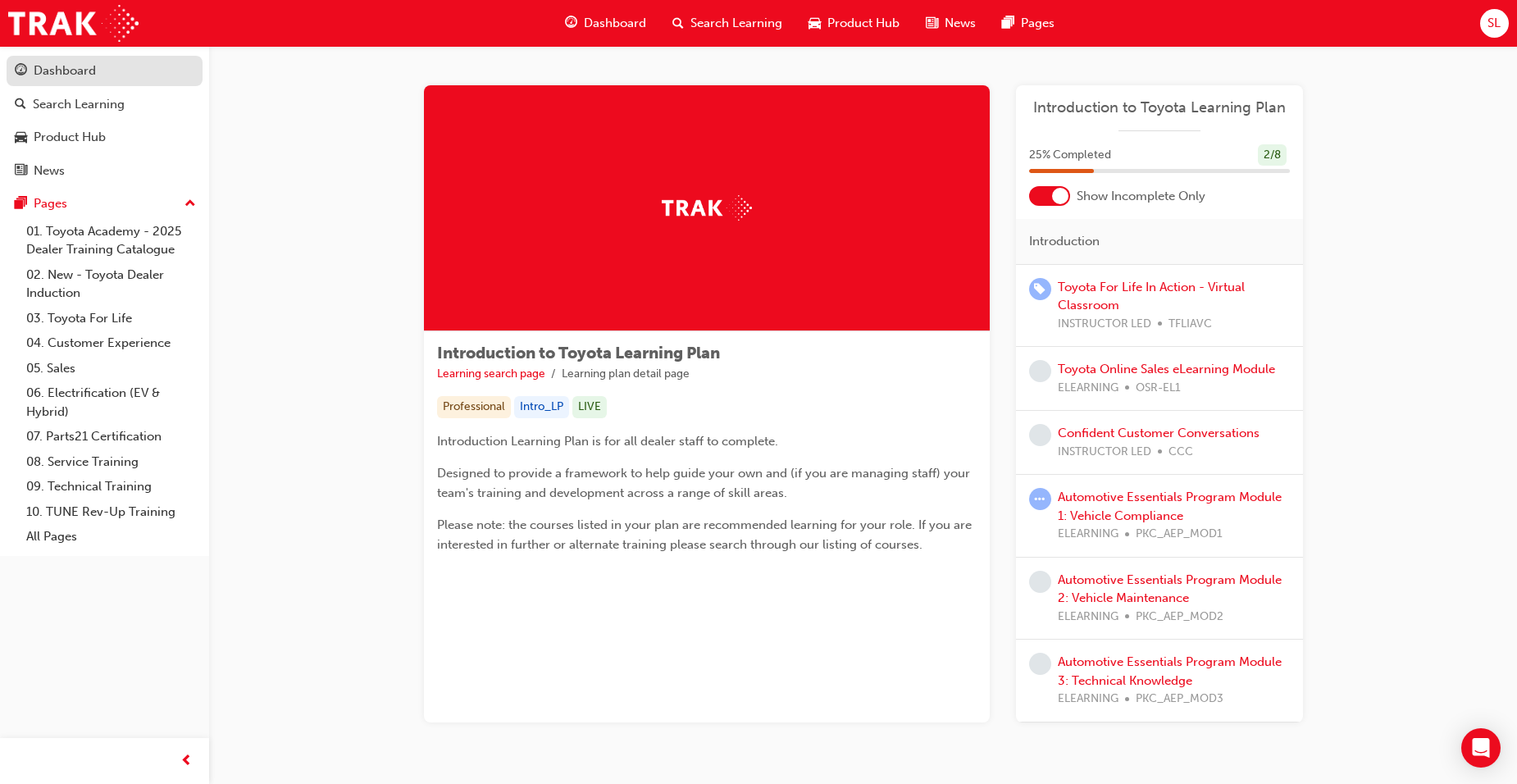
click at [58, 83] on link "Dashboard" at bounding box center [105, 71] width 196 height 30
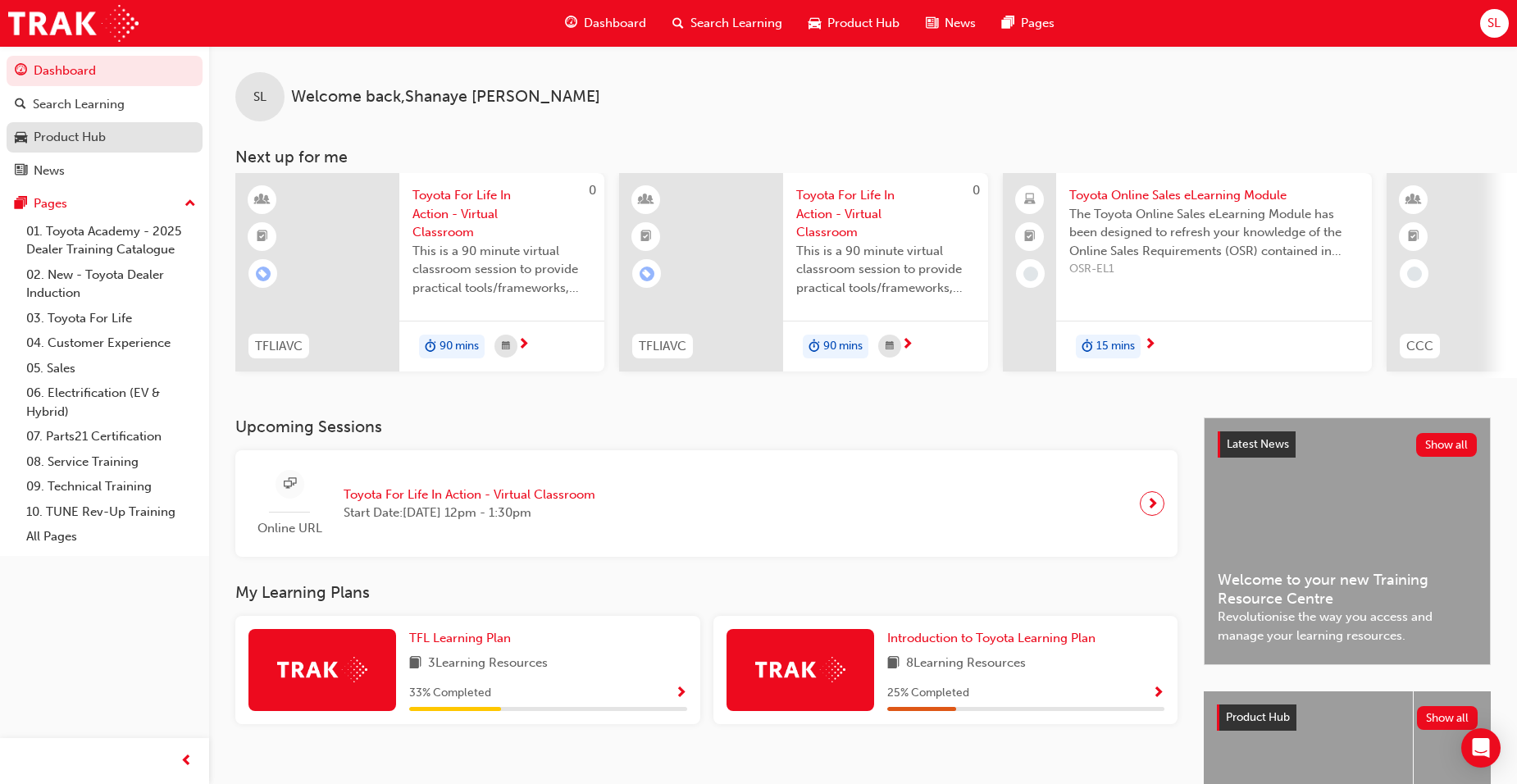
click at [65, 134] on div "Product Hub" at bounding box center [70, 137] width 72 height 19
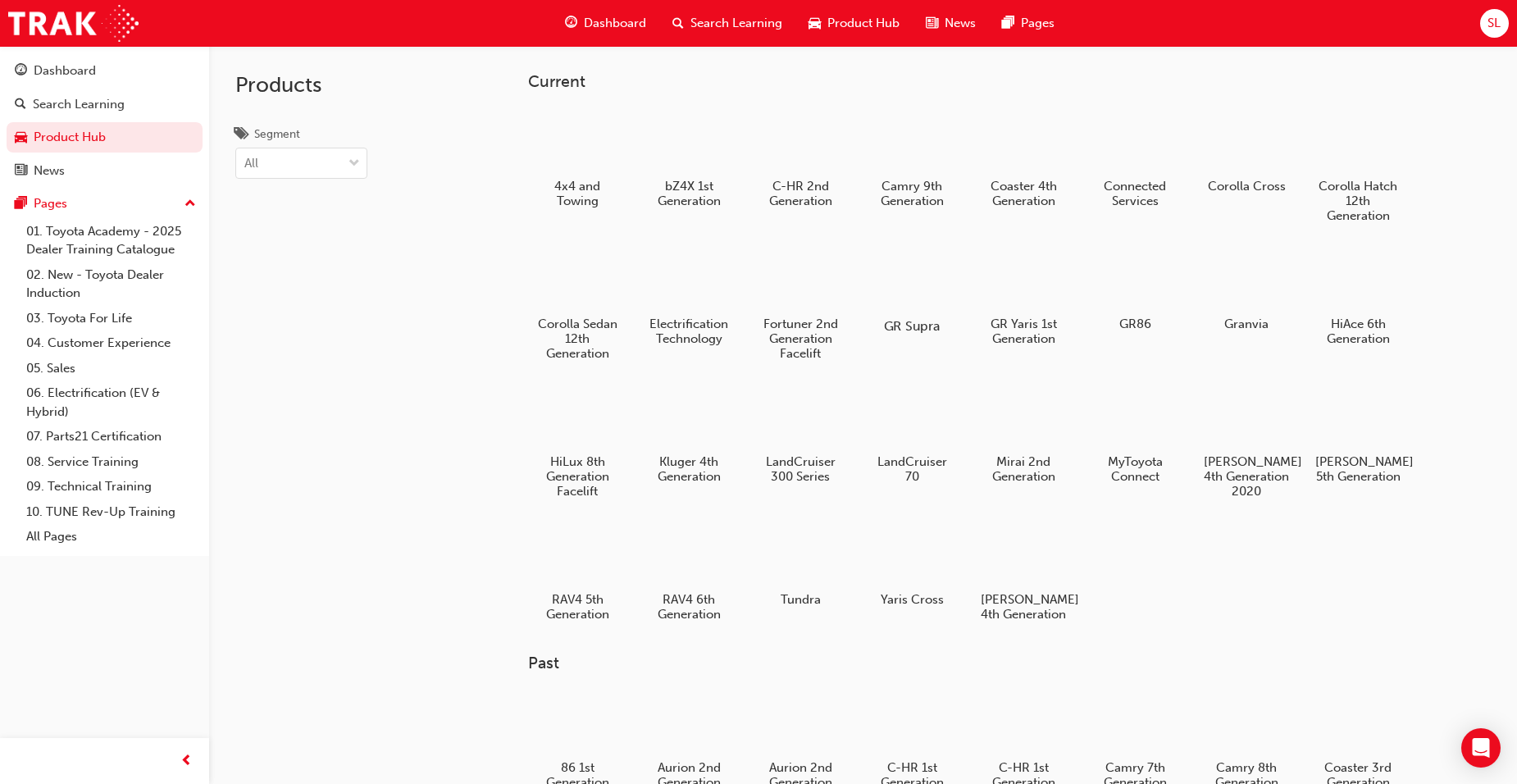
click at [877, 278] on div at bounding box center [911, 279] width 91 height 66
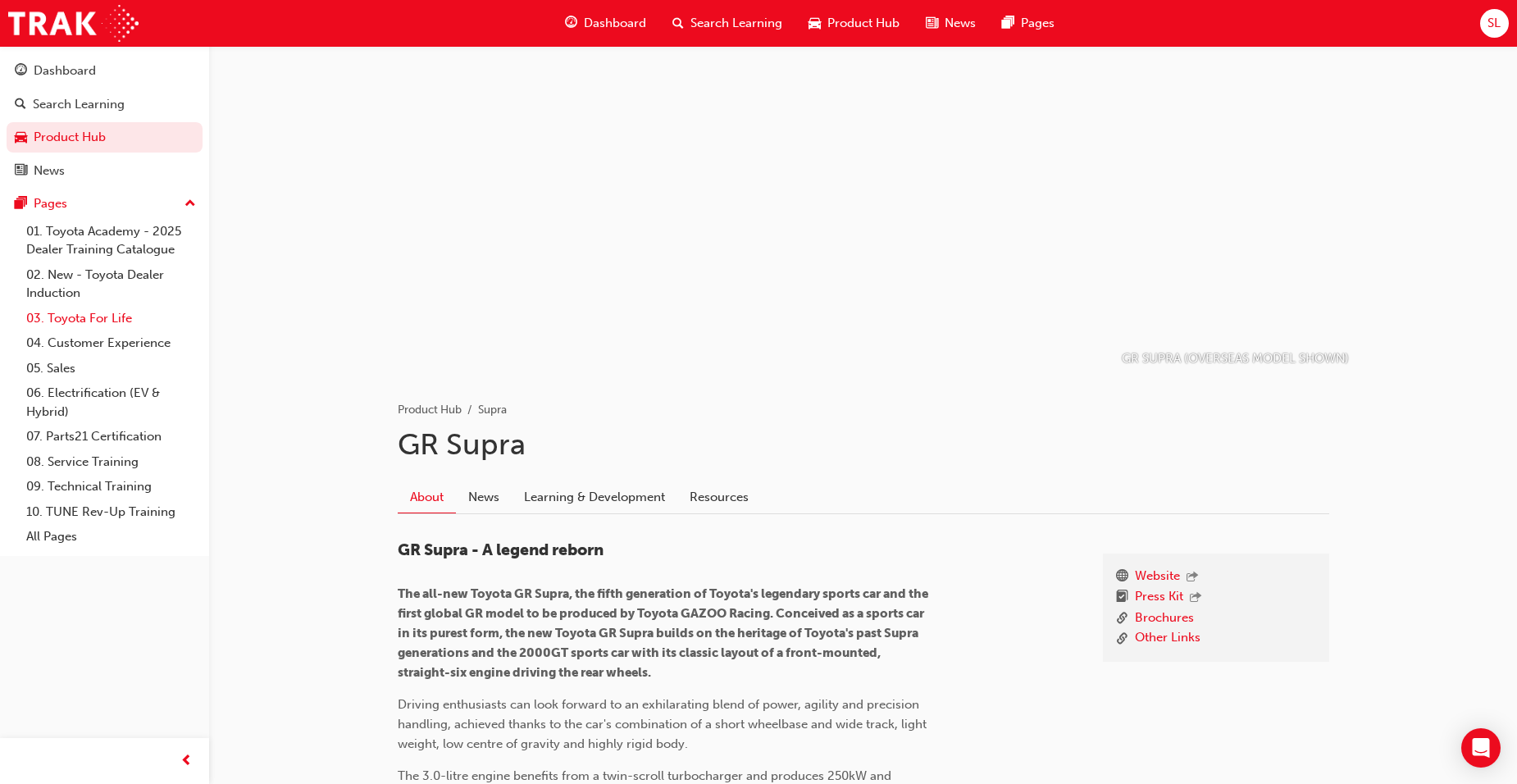
click at [81, 318] on link "03. Toyota For Life" at bounding box center [111, 318] width 183 height 26
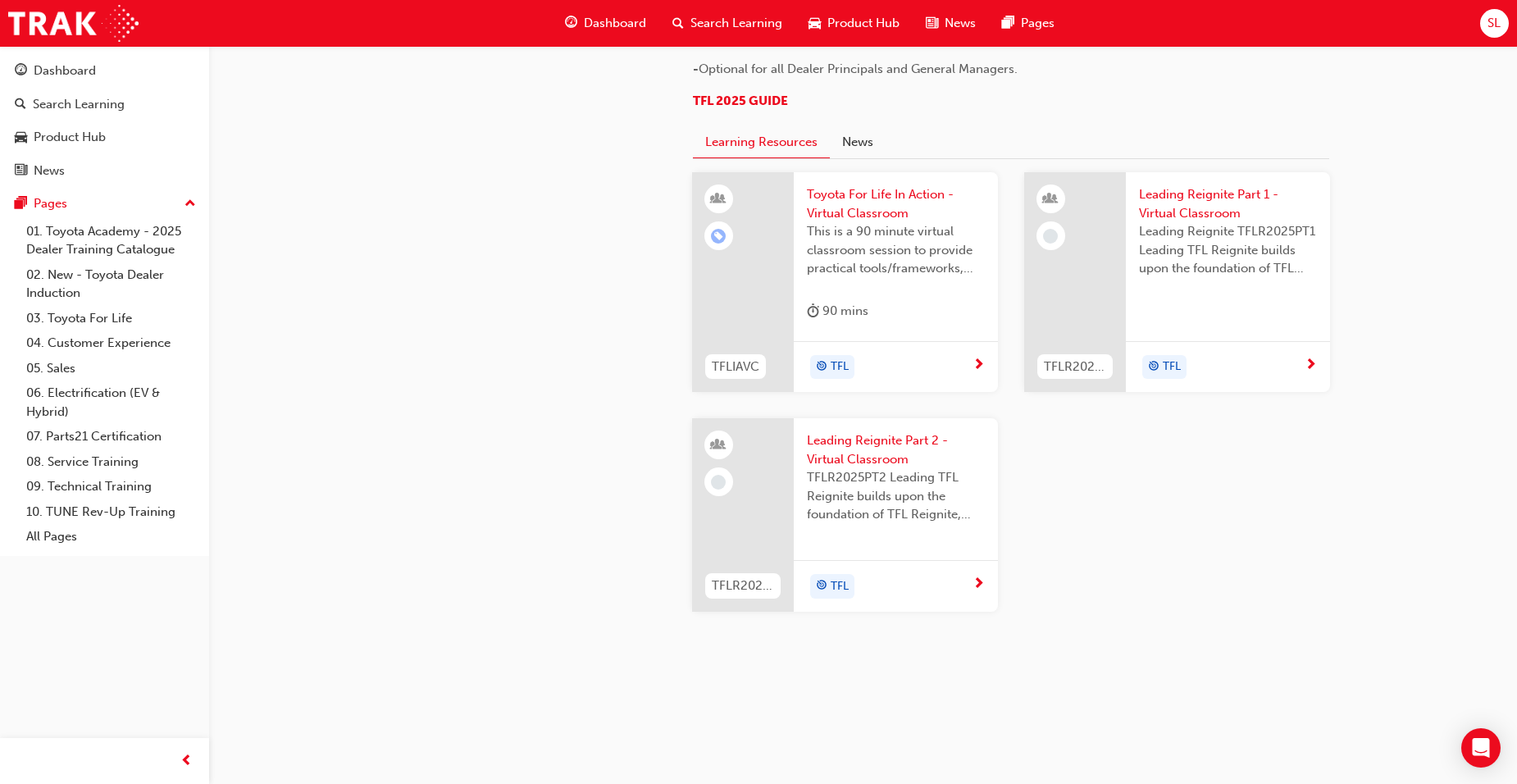
scroll to position [1640, 0]
click at [91, 75] on div "Dashboard" at bounding box center [65, 71] width 63 height 19
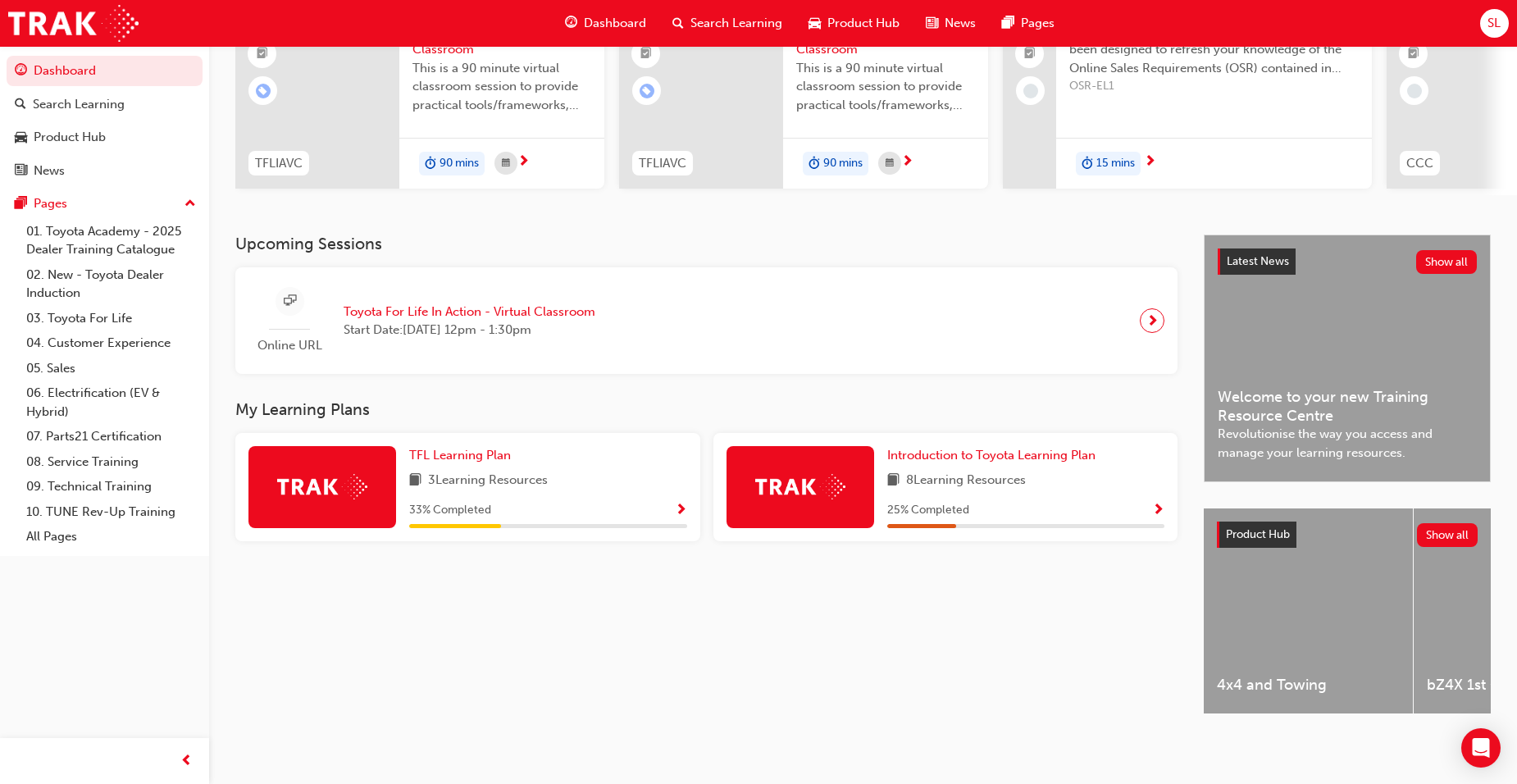
scroll to position [196, 0]
click at [86, 109] on div "Search Learning" at bounding box center [79, 104] width 92 height 19
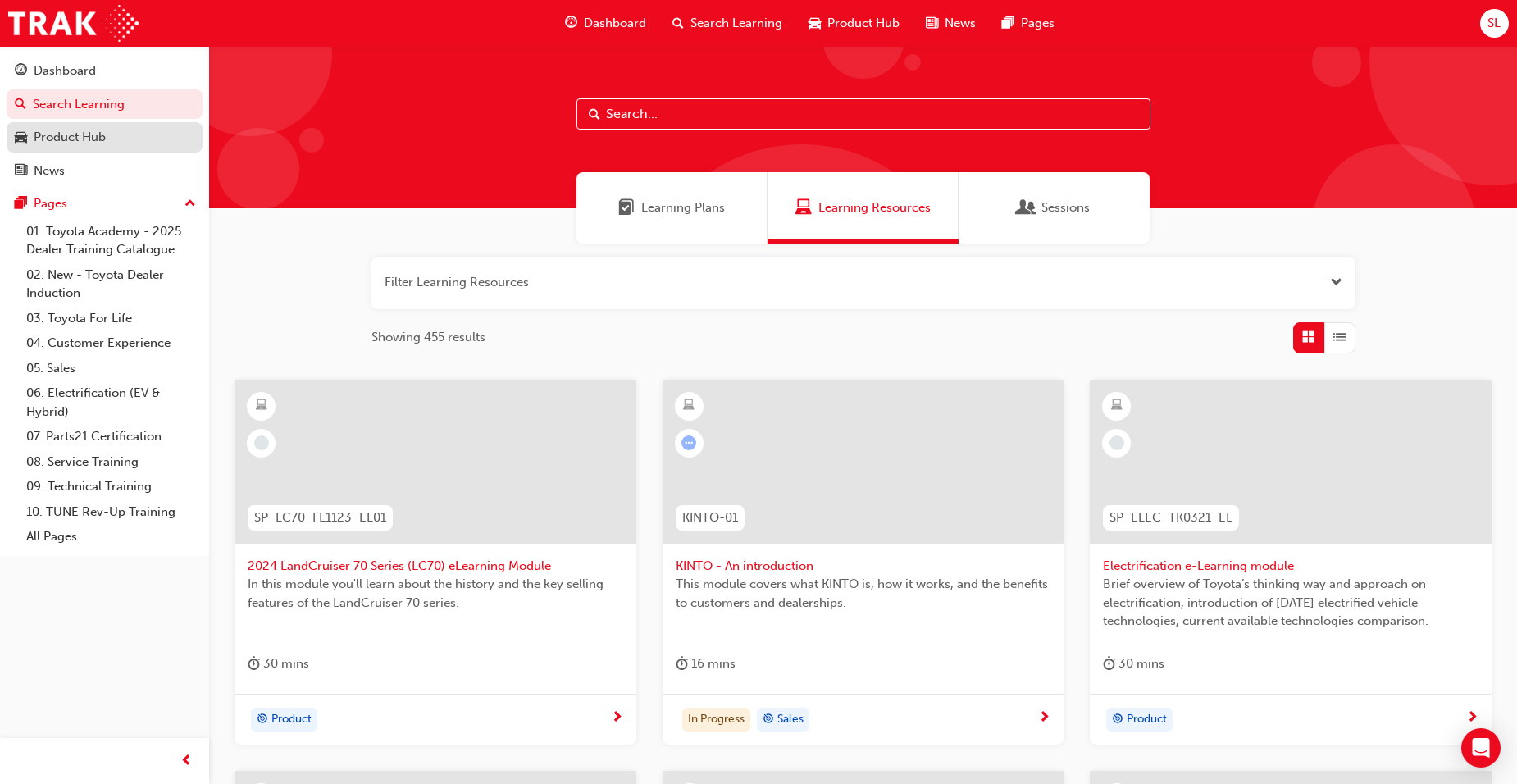
click at [91, 141] on div "Product Hub" at bounding box center [70, 137] width 72 height 19
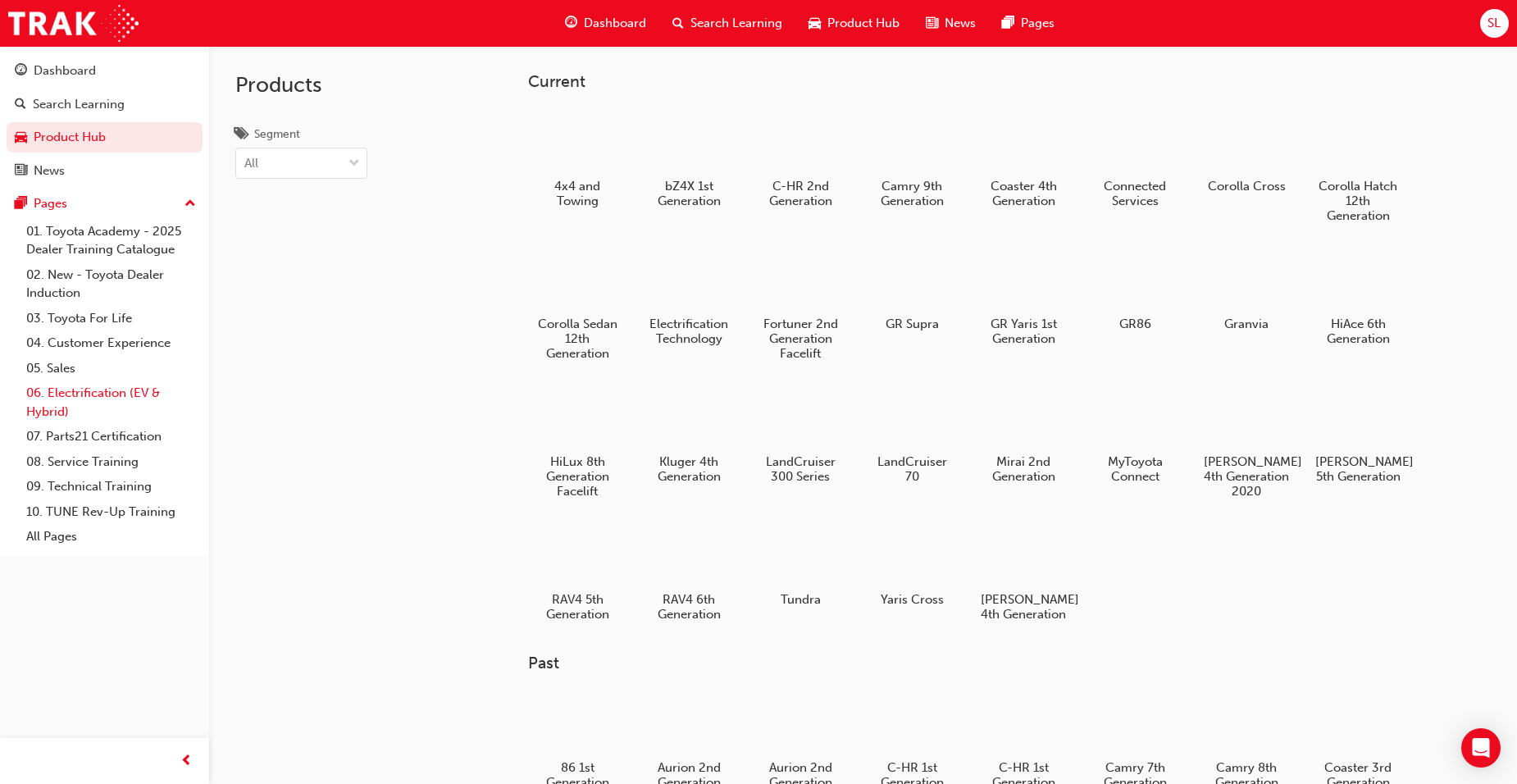
click at [125, 412] on link "06. Electrification (EV & Hybrid)" at bounding box center [111, 401] width 183 height 44
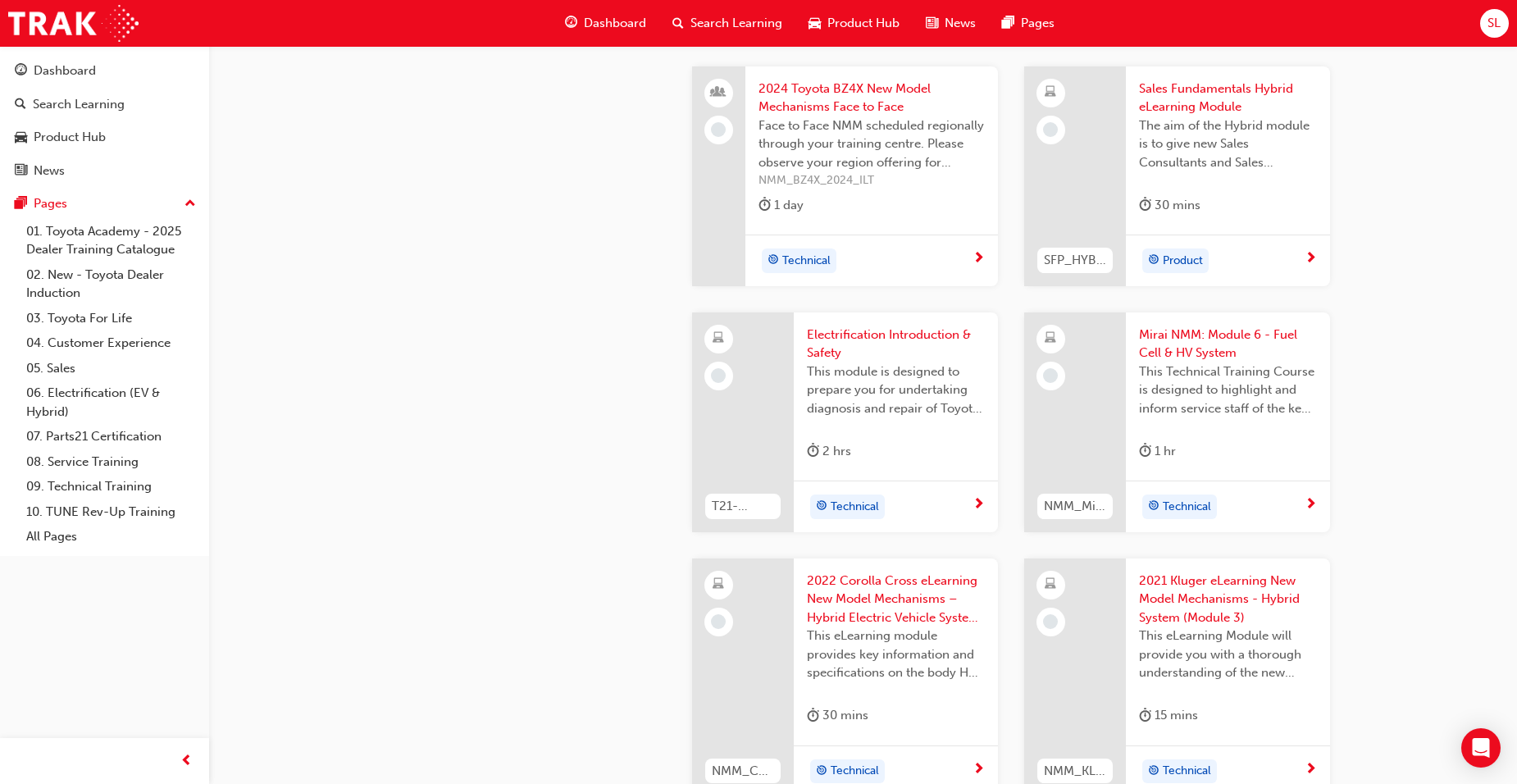
scroll to position [1652, 0]
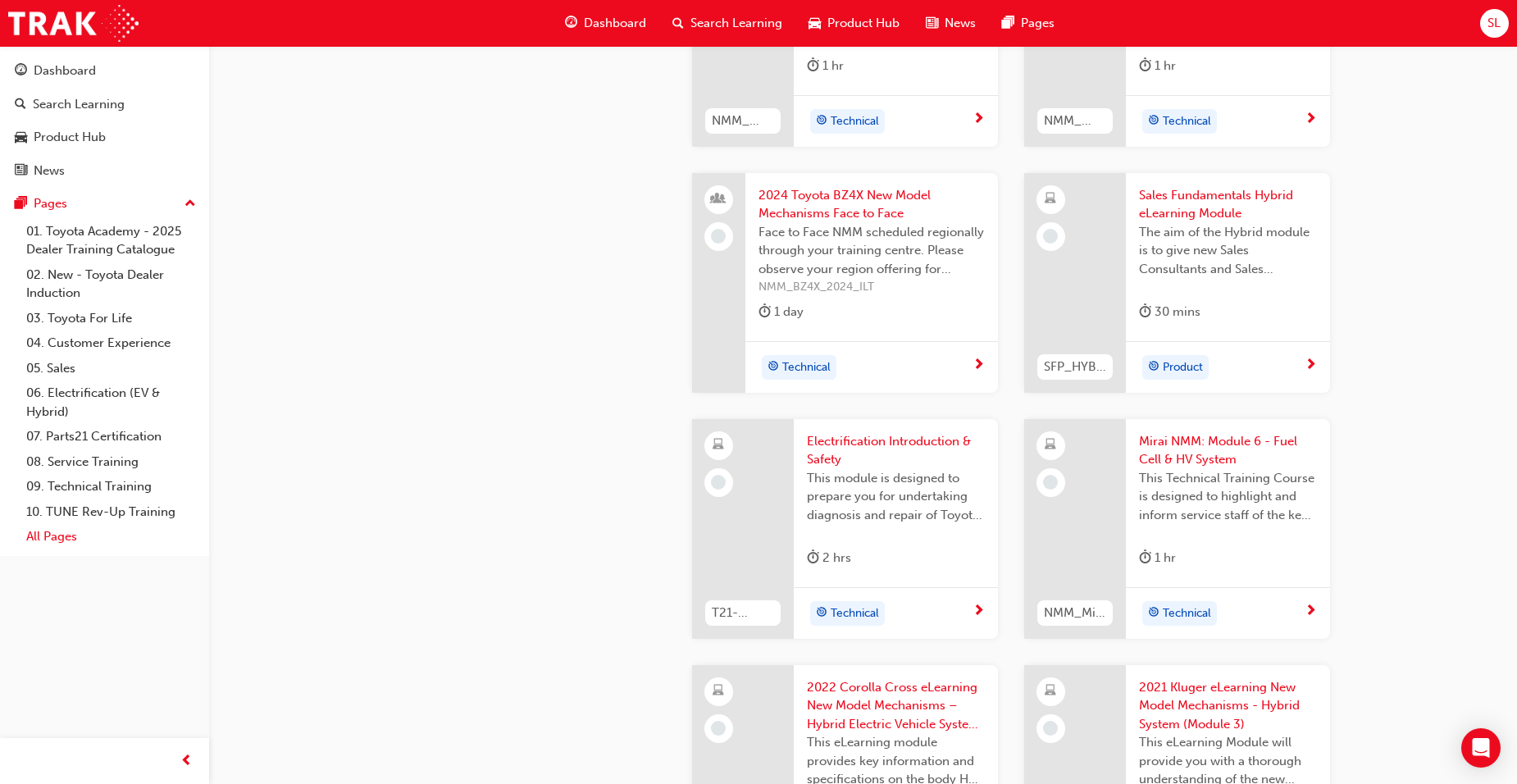
click at [102, 536] on link "All Pages" at bounding box center [111, 536] width 183 height 26
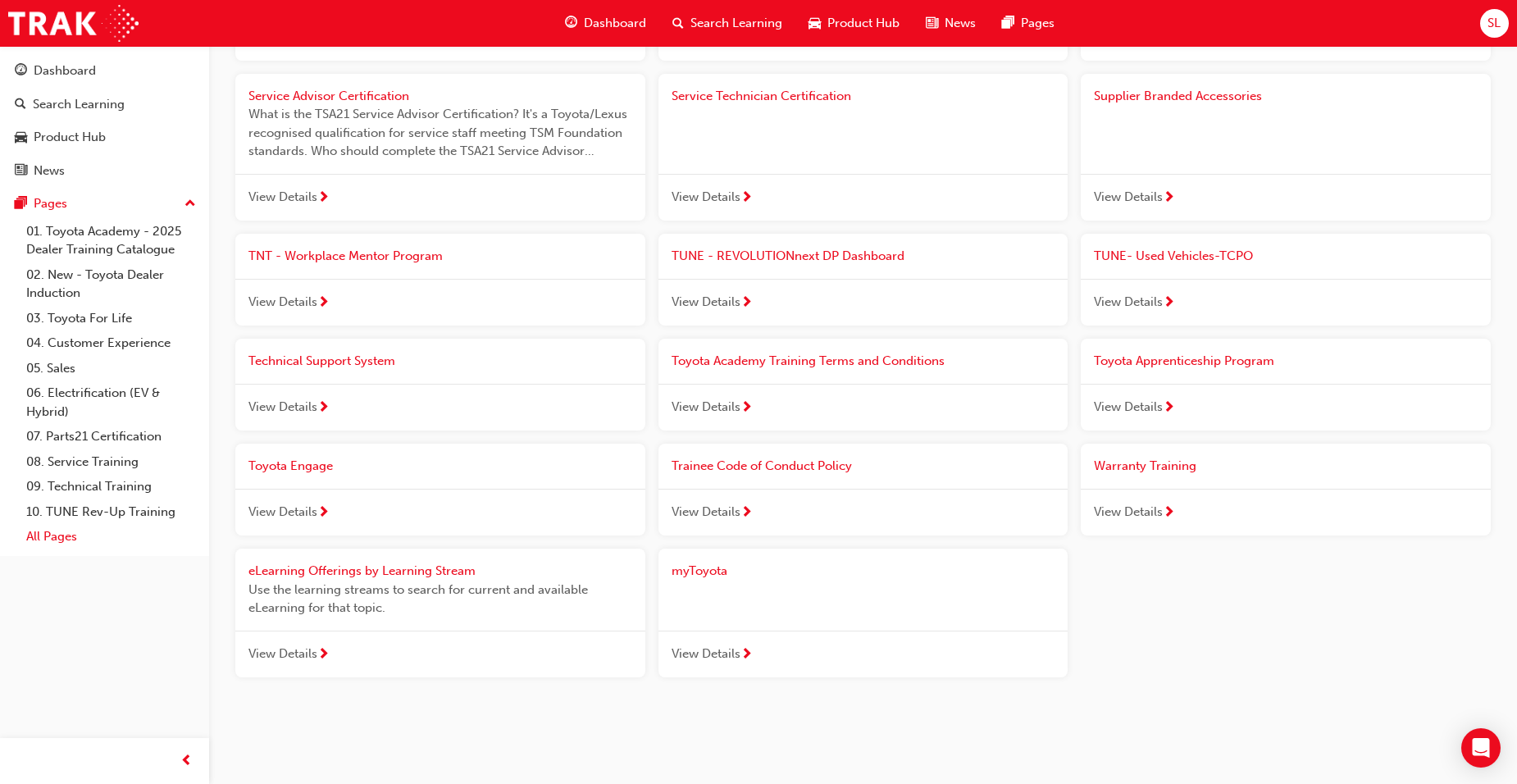
scroll to position [1583, 0]
click at [710, 573] on span "myToyota" at bounding box center [700, 571] width 56 height 15
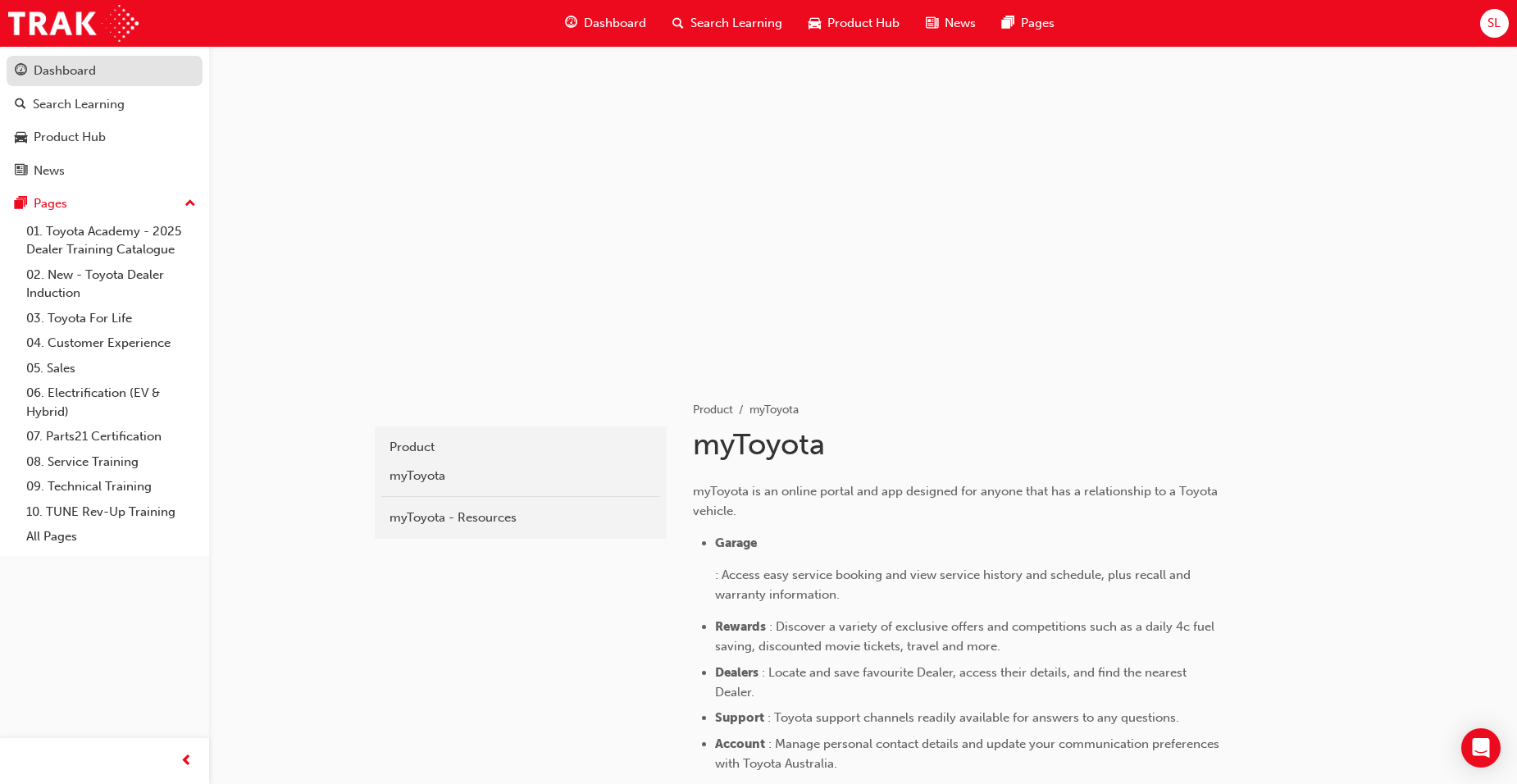
click at [158, 77] on div "Dashboard" at bounding box center [105, 71] width 179 height 21
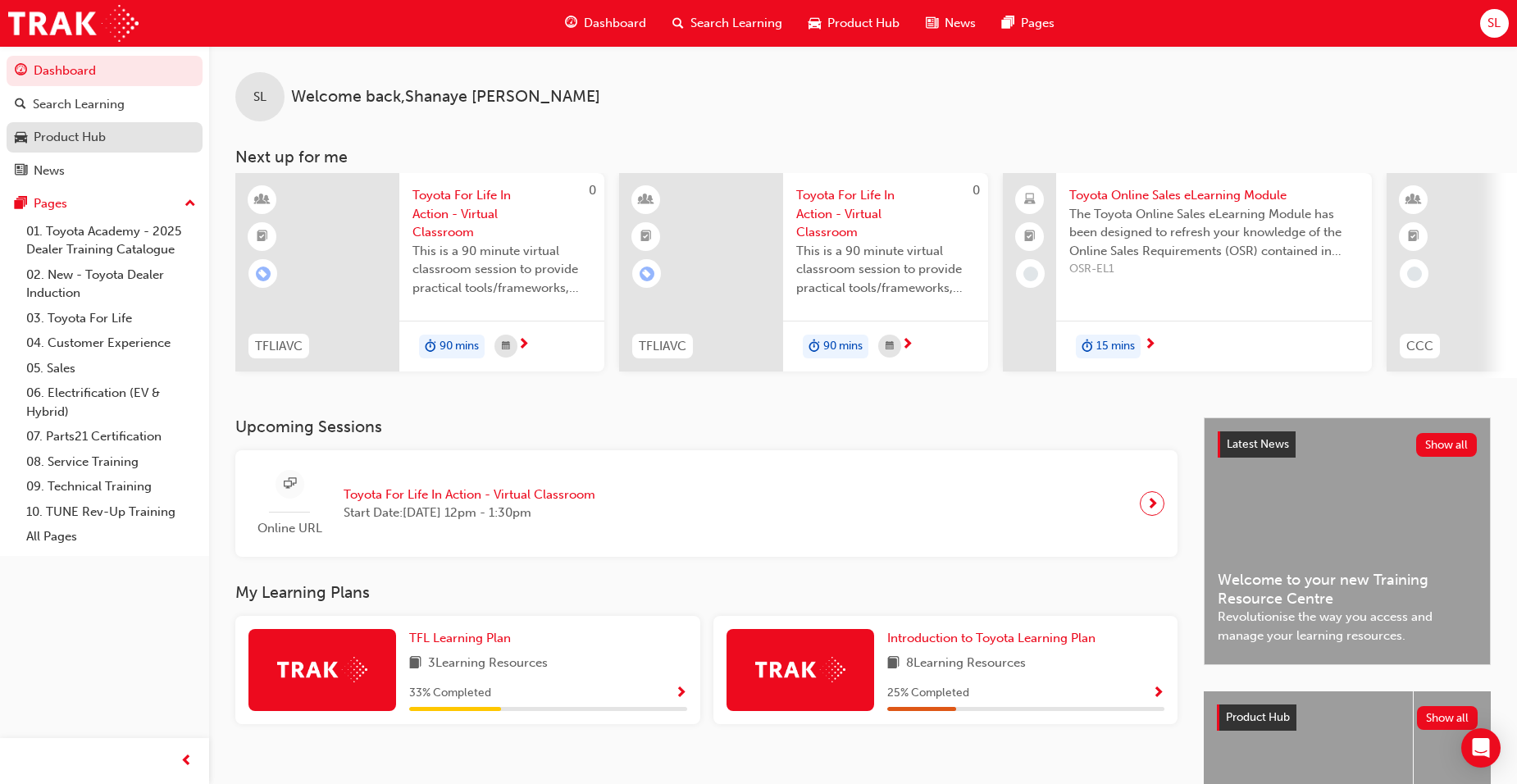
click at [134, 143] on div "Product Hub" at bounding box center [105, 137] width 179 height 21
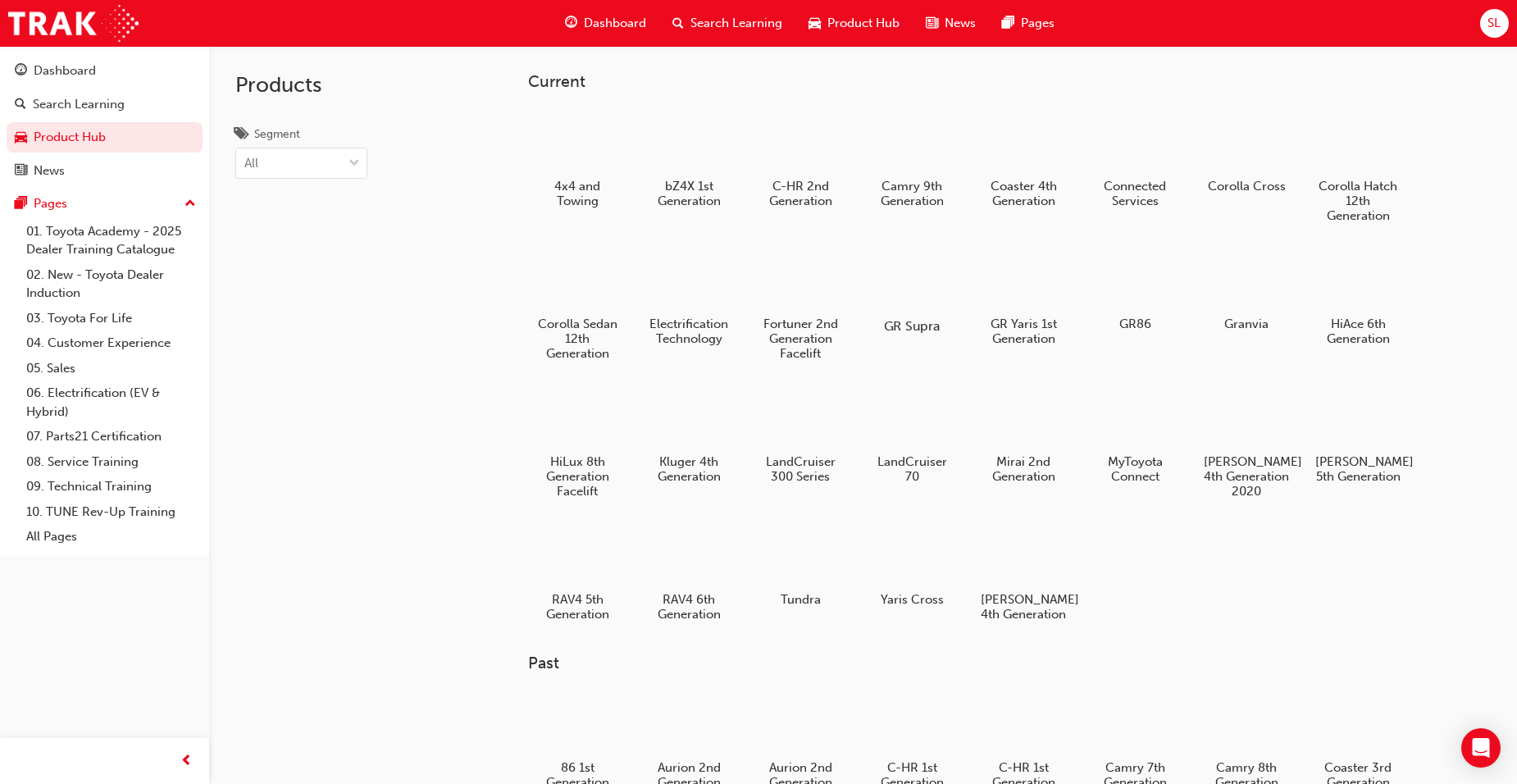
click at [903, 313] on div "GR Supra" at bounding box center [911, 290] width 105 height 101
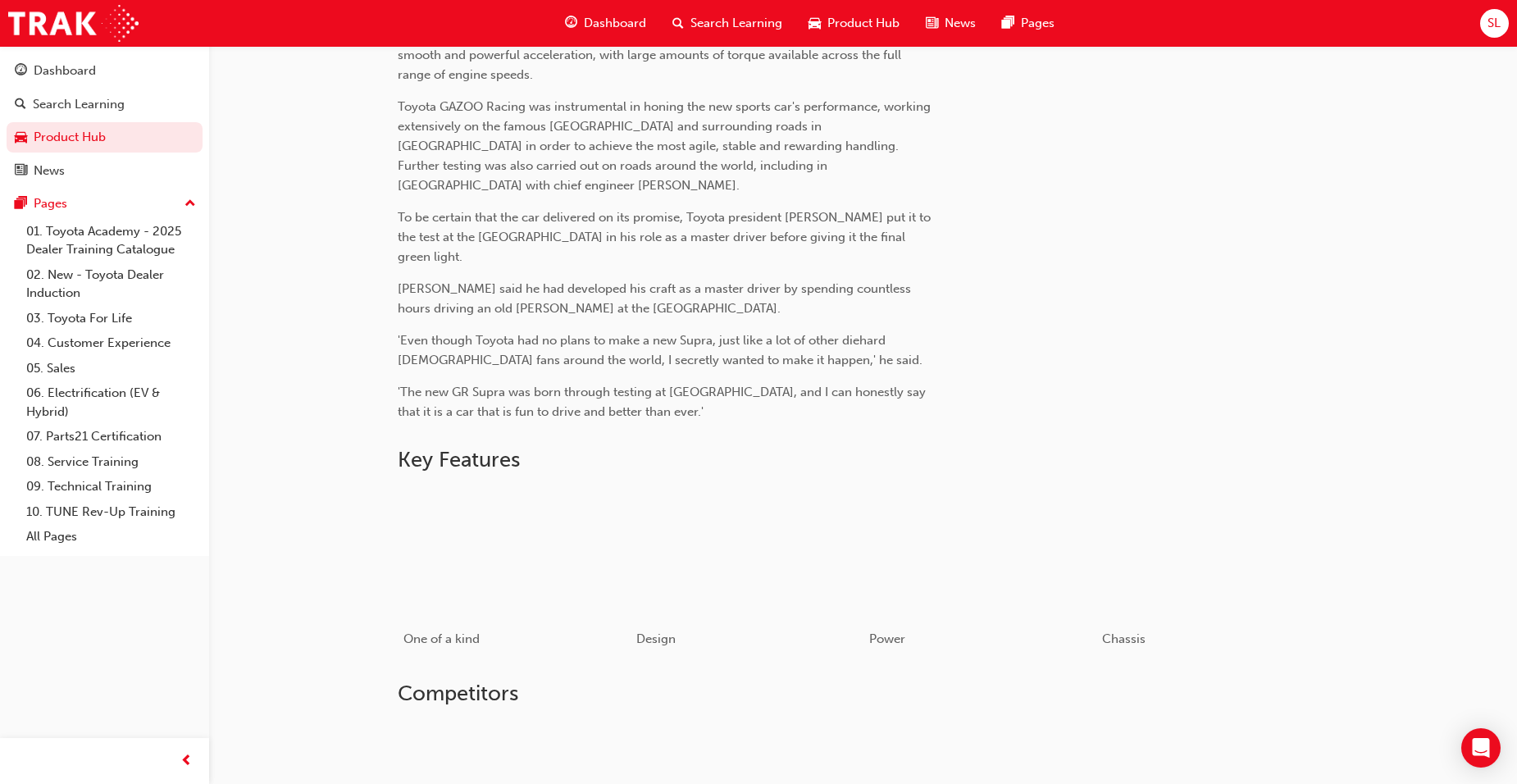
scroll to position [902, 0]
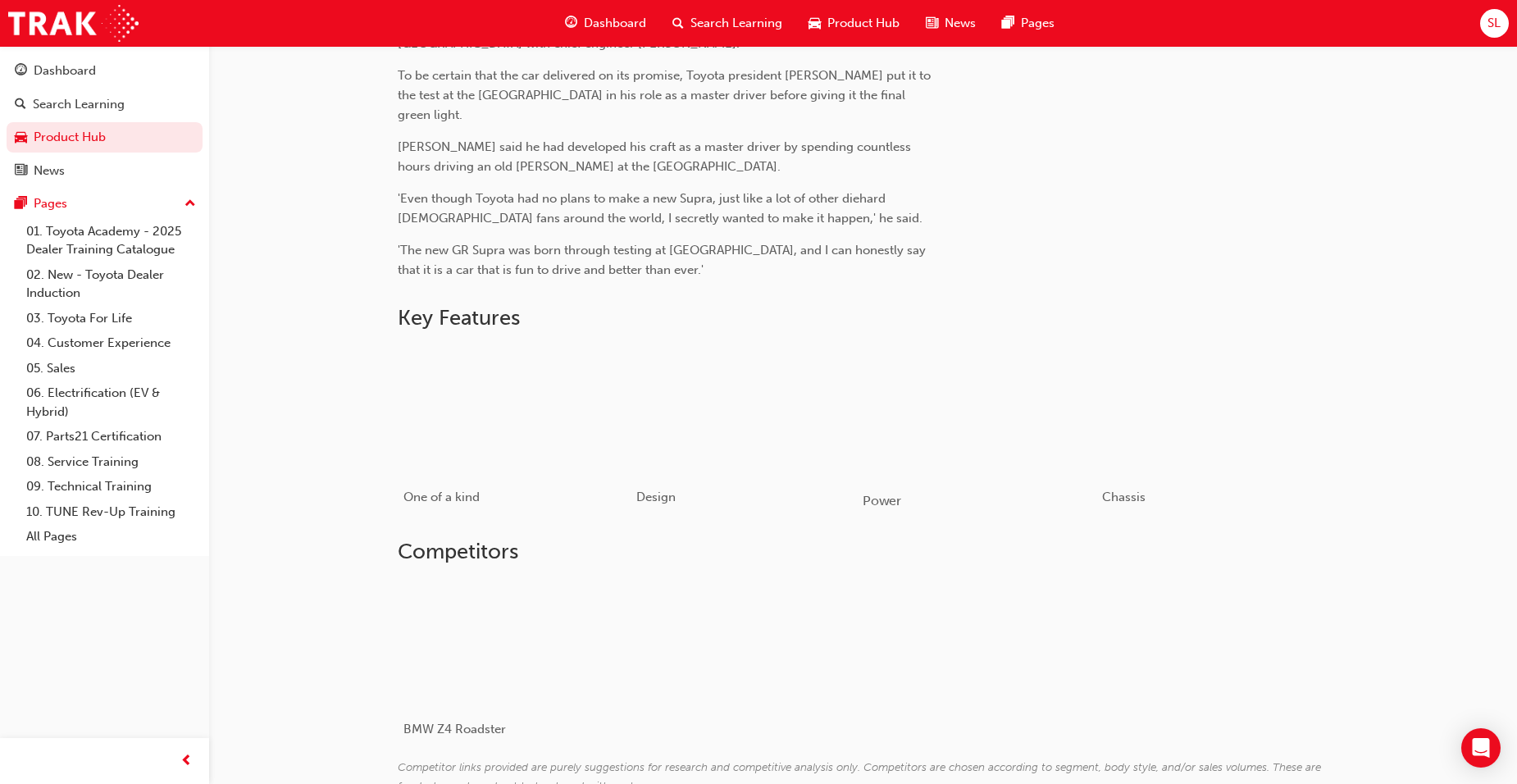
click at [931, 476] on div "Power" at bounding box center [980, 500] width 234 height 48
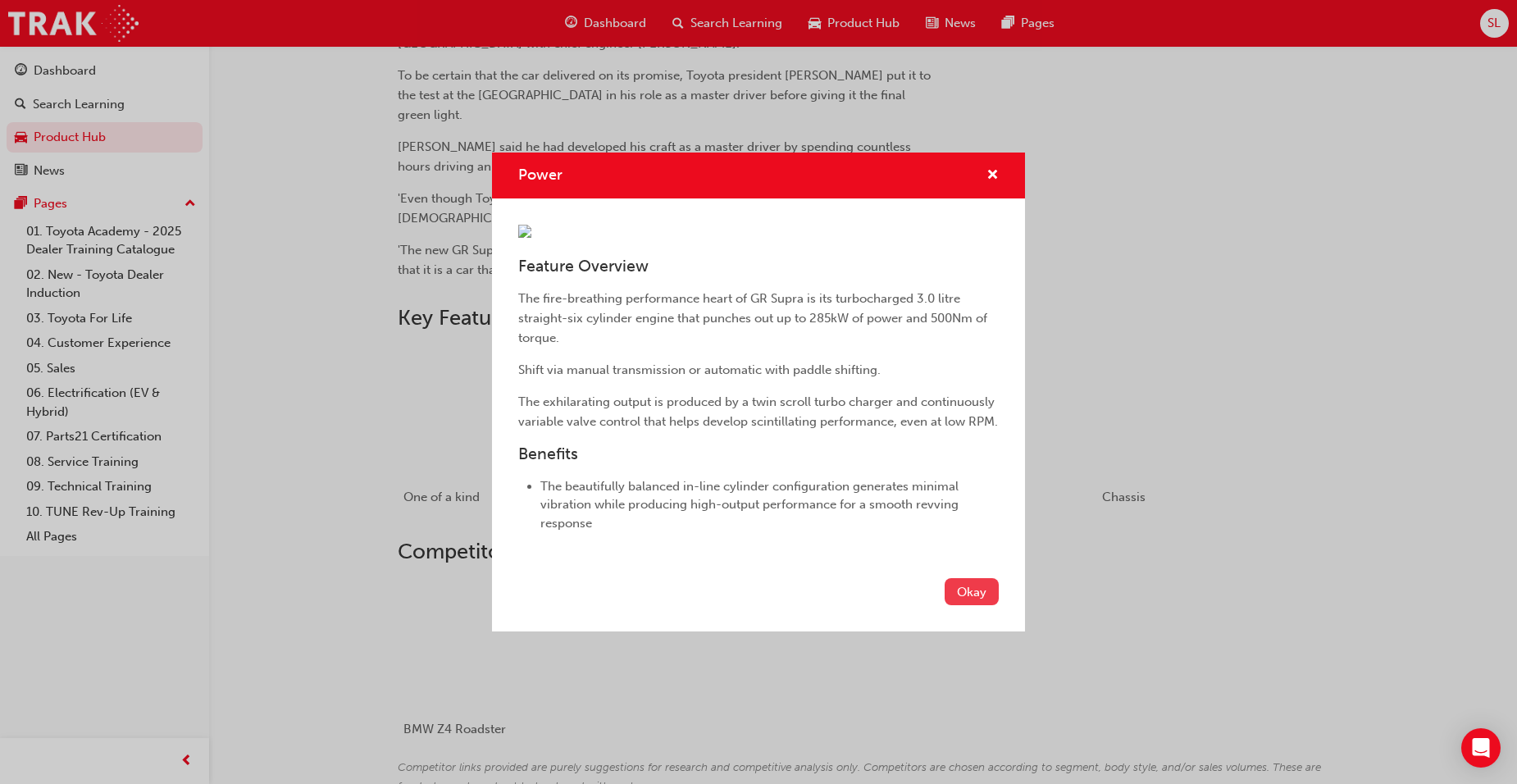
click at [975, 605] on button "Okay" at bounding box center [972, 591] width 54 height 27
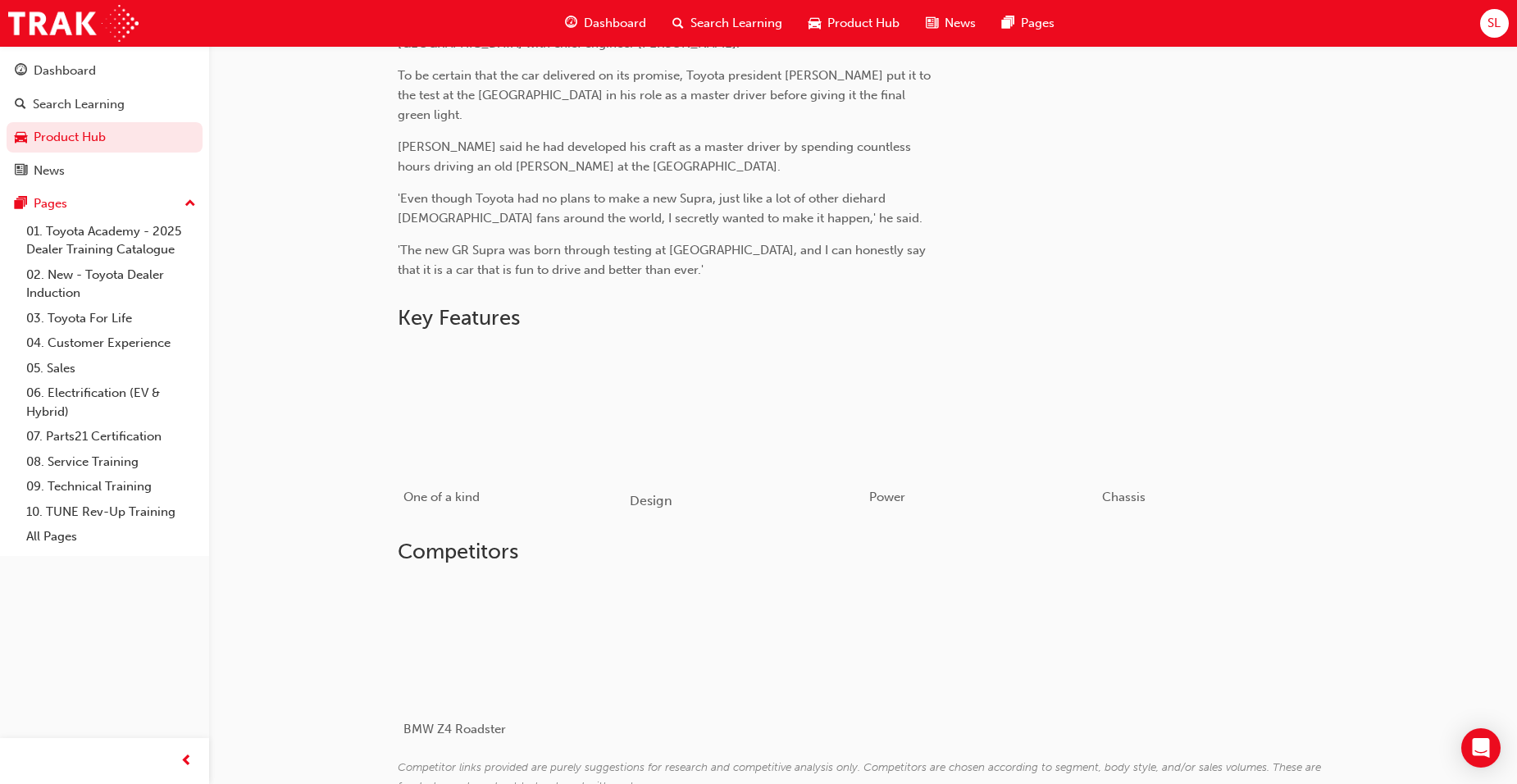
click at [639, 451] on div "button" at bounding box center [747, 410] width 234 height 131
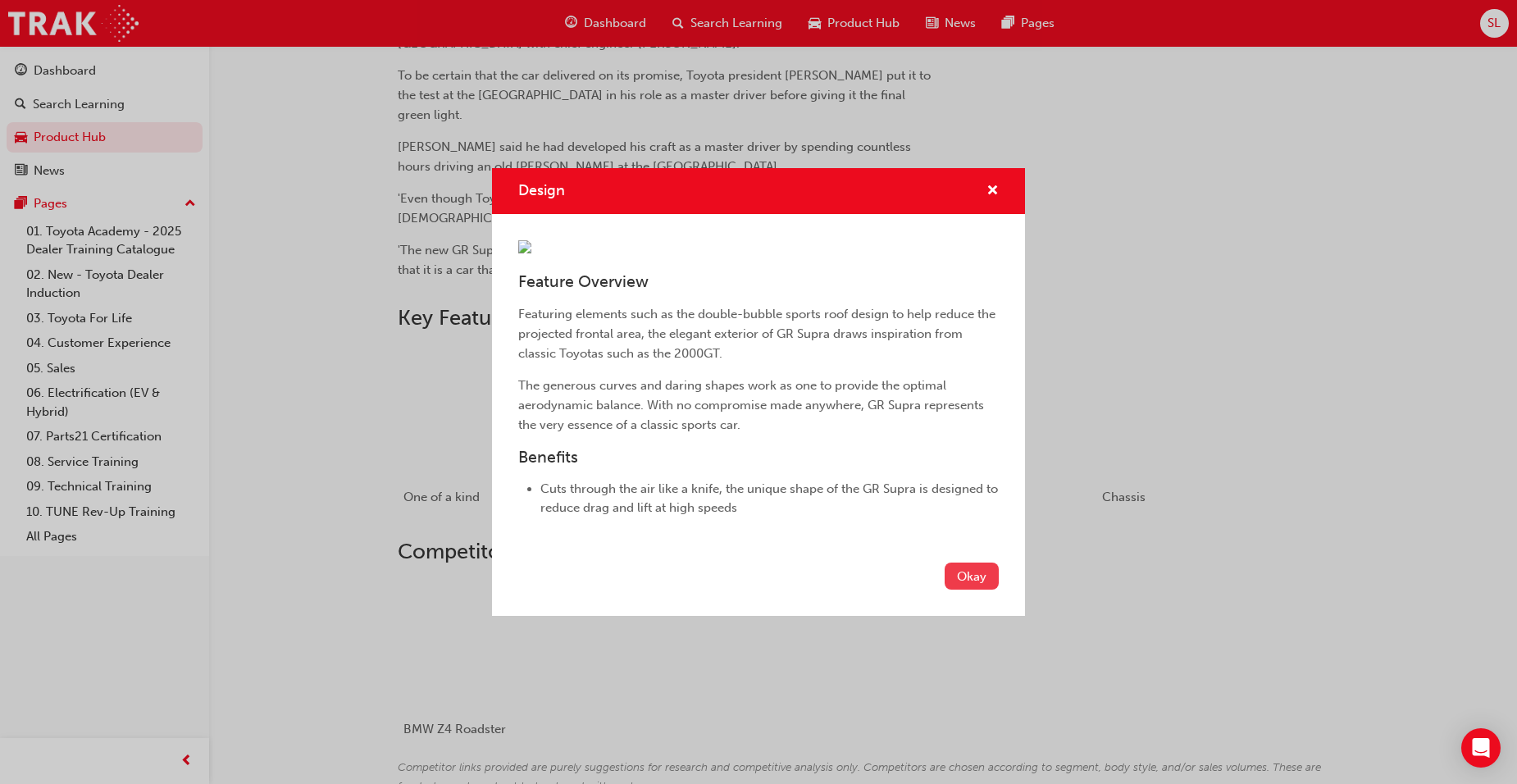
click at [980, 589] on button "Okay" at bounding box center [972, 576] width 54 height 27
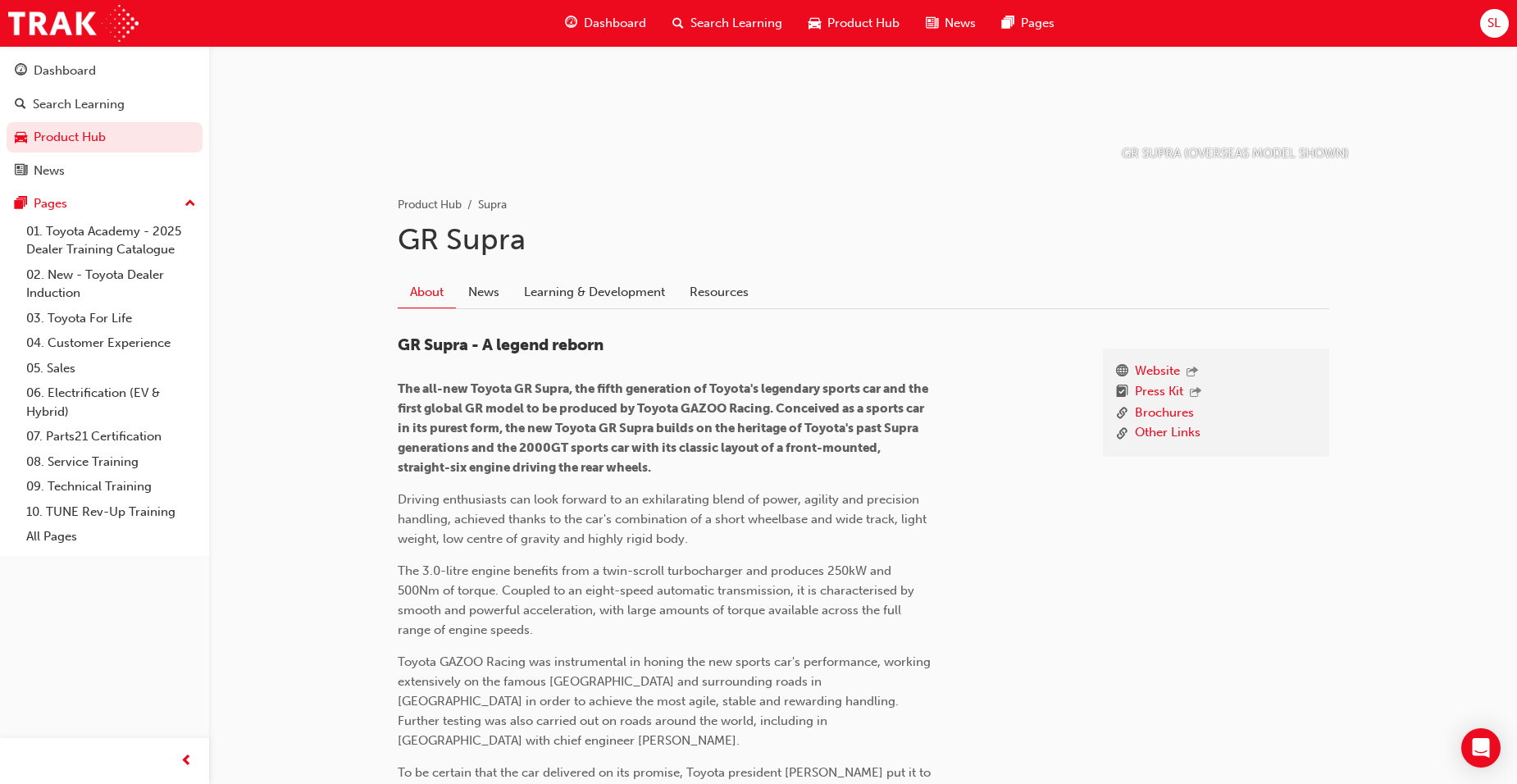
scroll to position [82, 0]
